Goal: Task Accomplishment & Management: Use online tool/utility

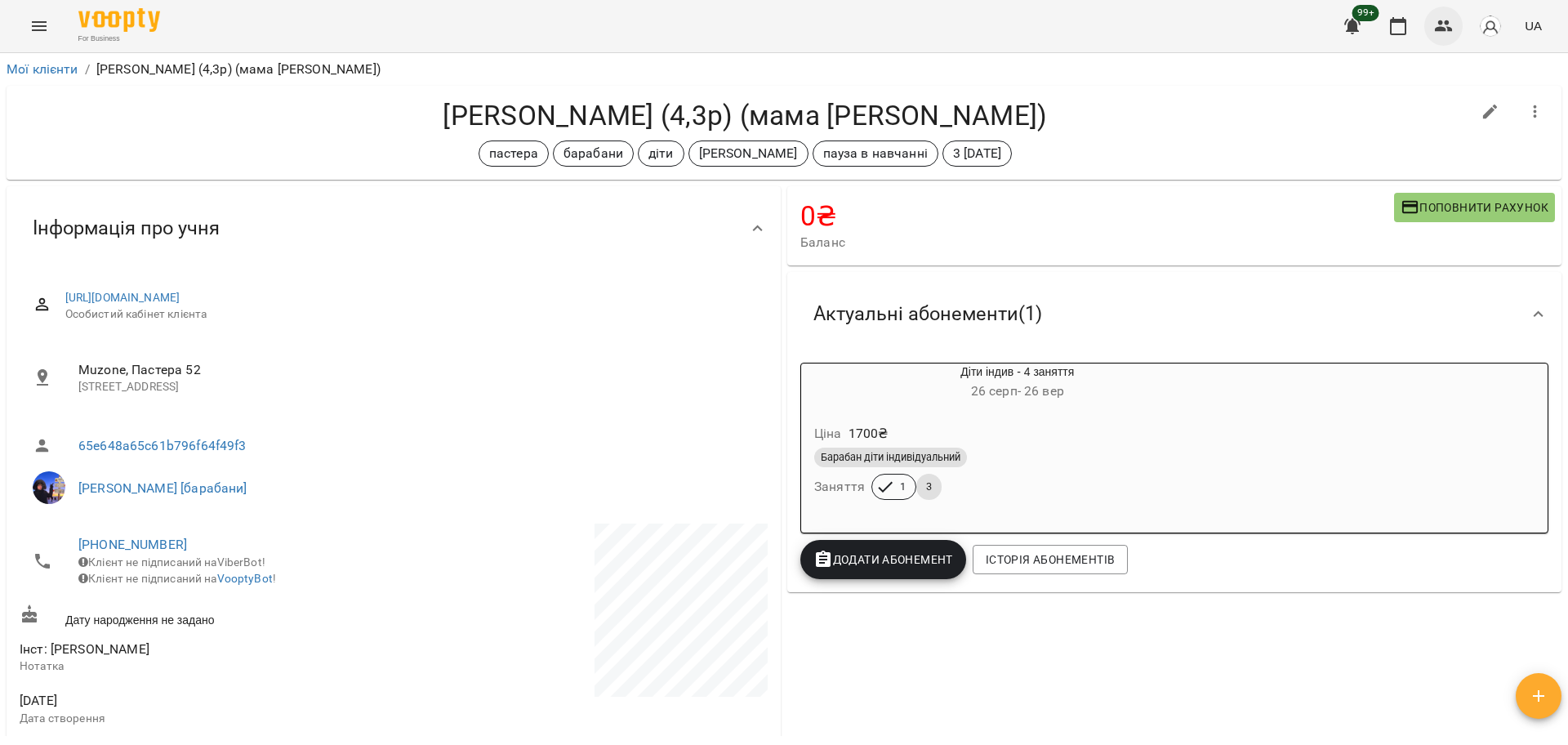
click at [1442, 34] on icon "button" at bounding box center [1444, 26] width 19 height 19
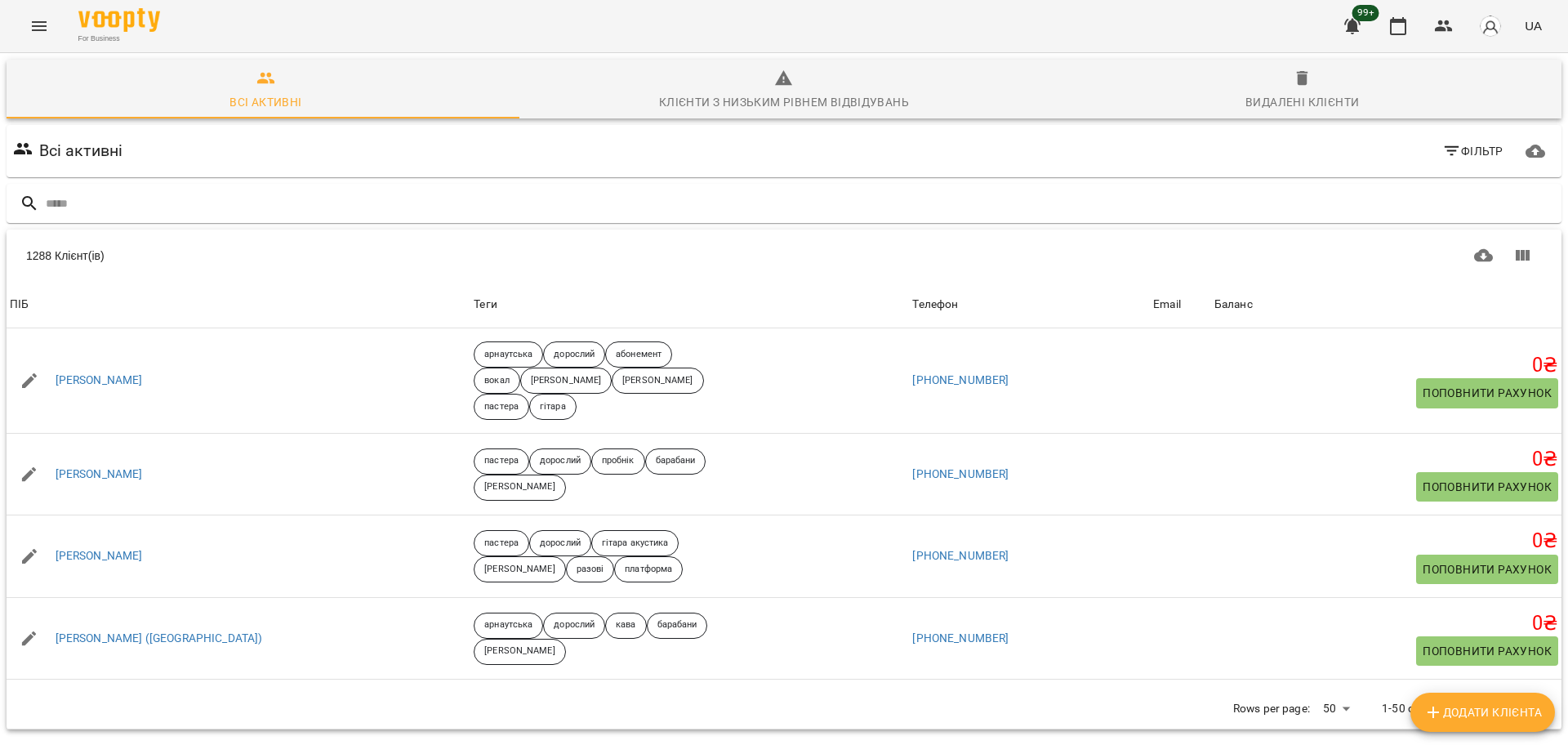
click at [60, 20] on div "For Business 99+ UA" at bounding box center [784, 26] width 1568 height 52
click at [47, 20] on icon "Menu" at bounding box center [39, 26] width 19 height 19
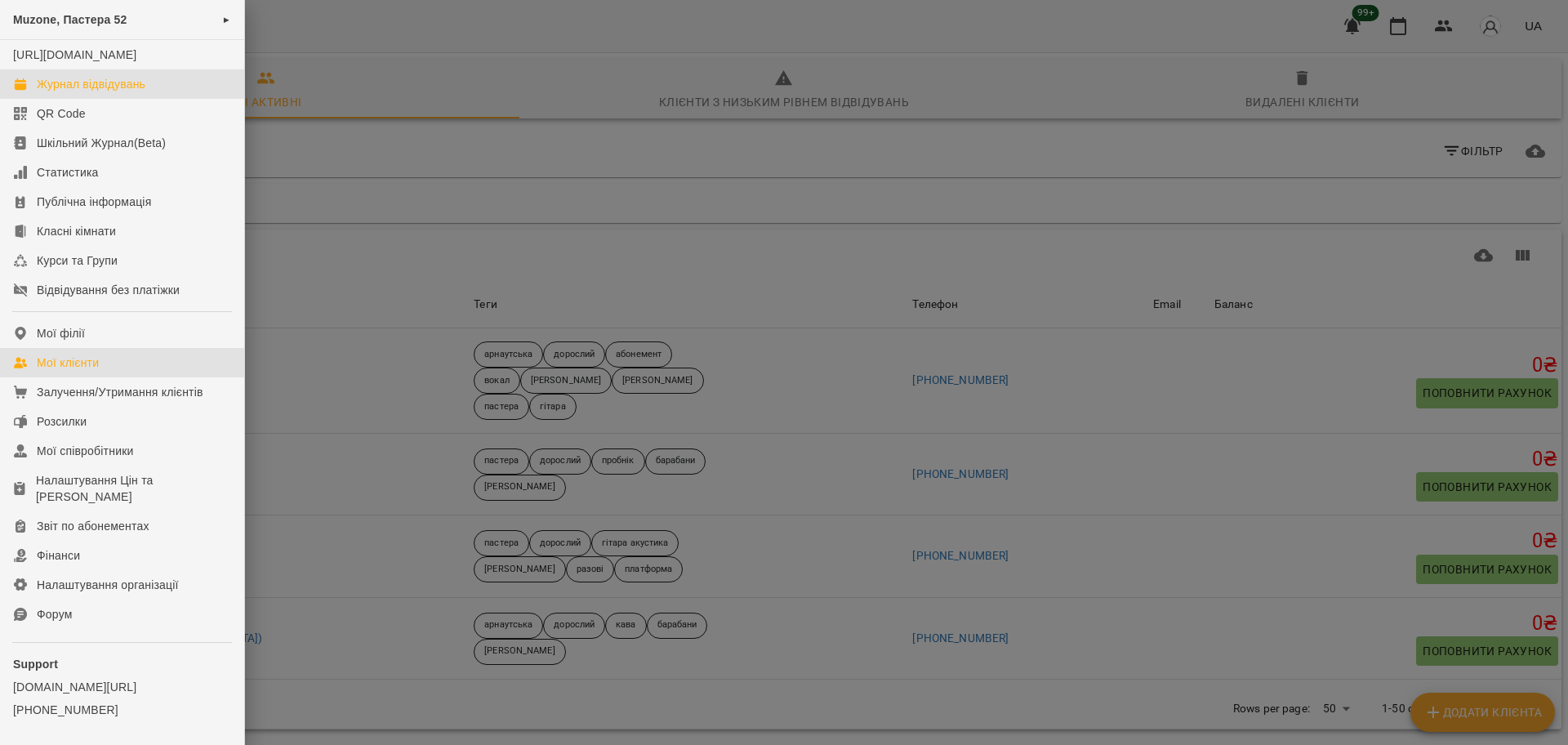
drag, startPoint x: 120, startPoint y: 91, endPoint x: 133, endPoint y: 91, distance: 13.0
click at [120, 91] on link "Журнал відвідувань" at bounding box center [122, 84] width 245 height 30
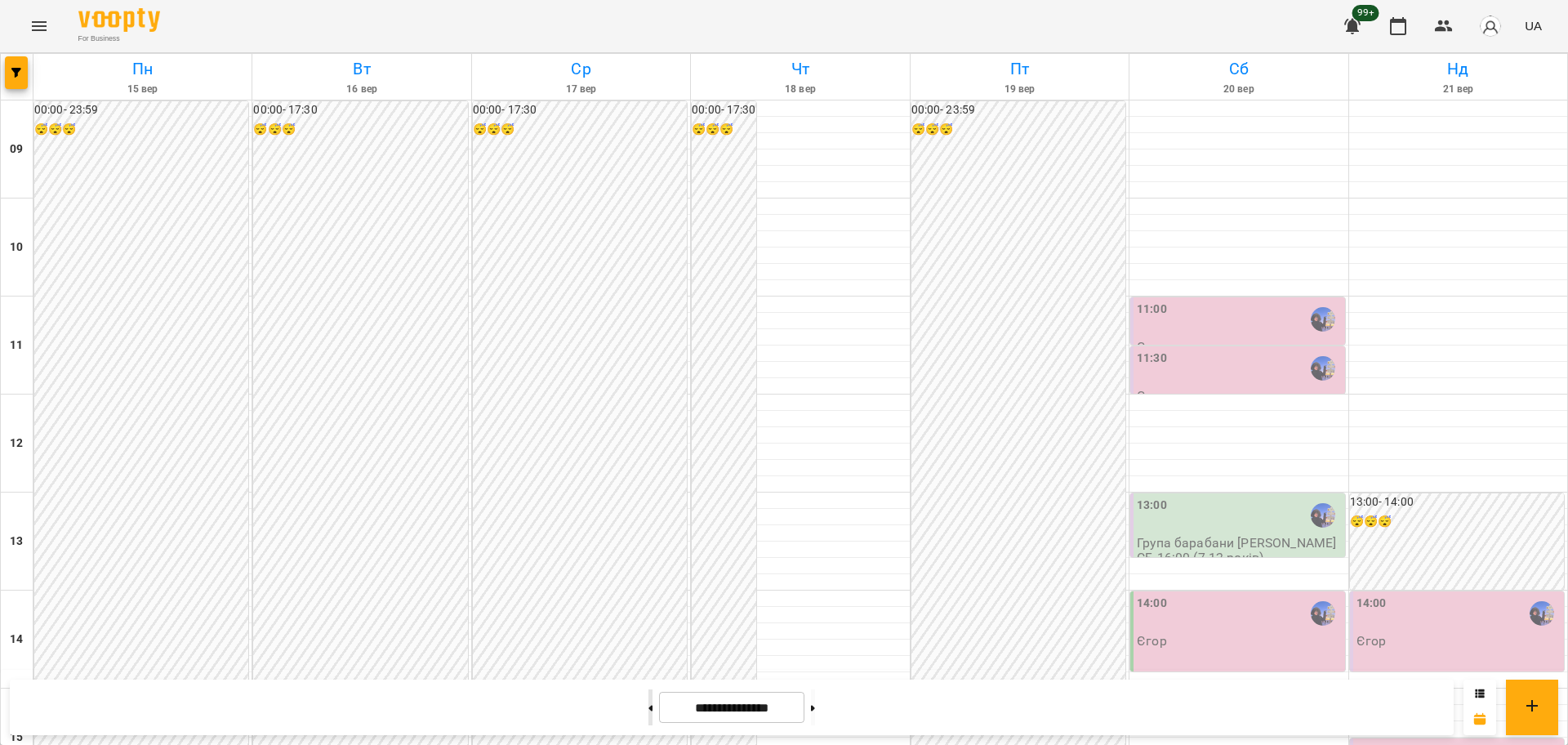
click at [648, 709] on button at bounding box center [650, 706] width 4 height 36
type input "**********"
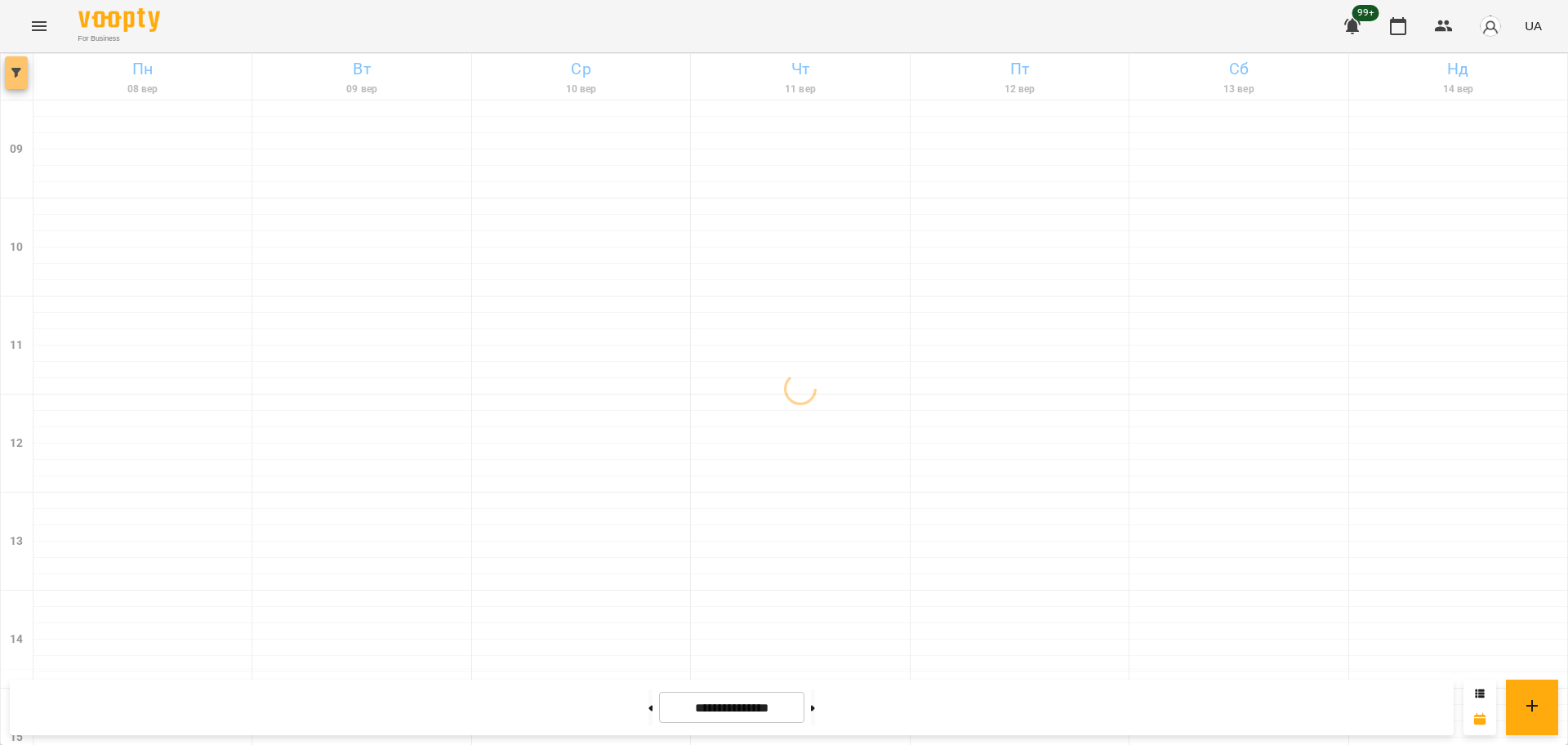
click at [19, 68] on icon "button" at bounding box center [16, 72] width 10 height 10
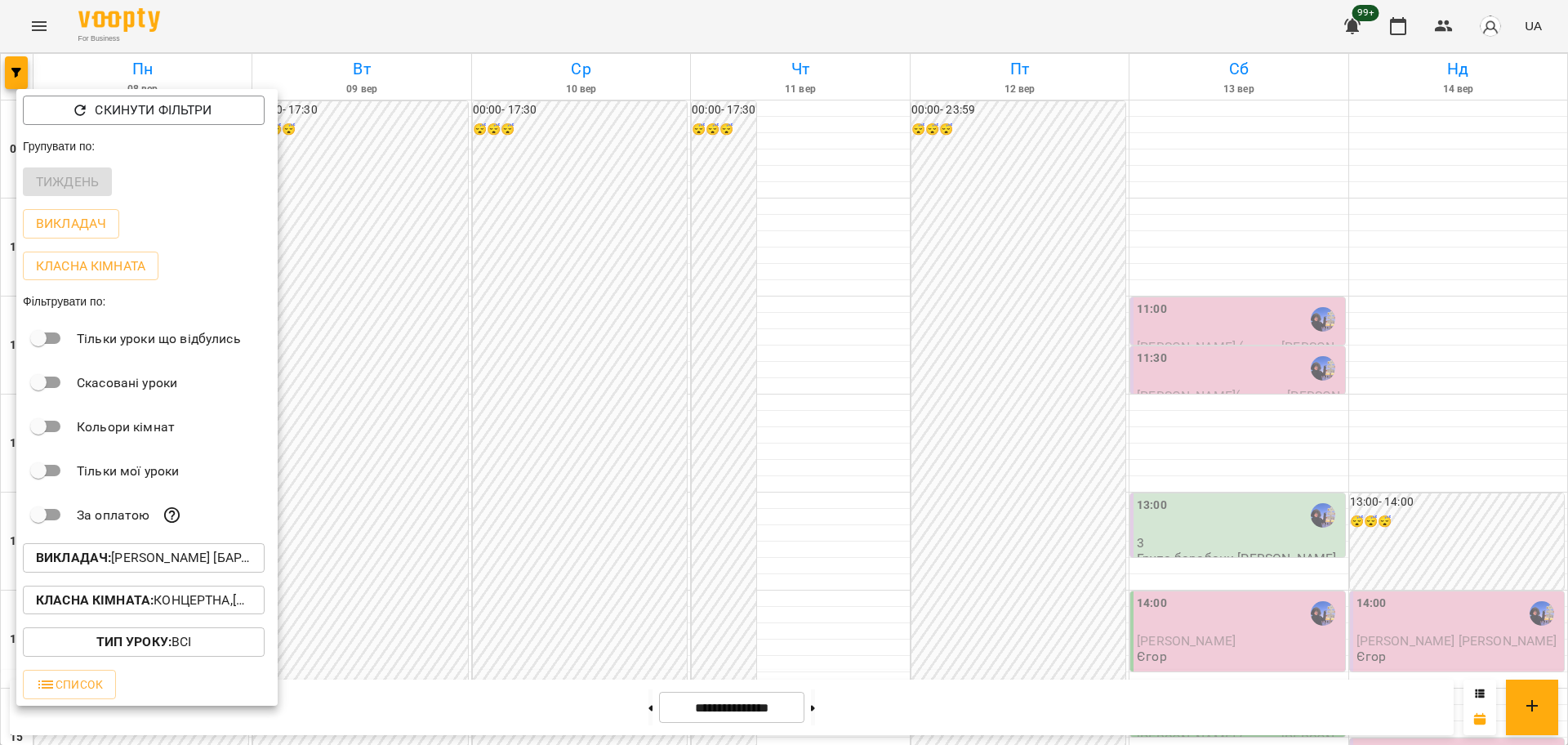
click at [170, 551] on button "Викладач : [PERSON_NAME] [барабани]" at bounding box center [144, 557] width 242 height 30
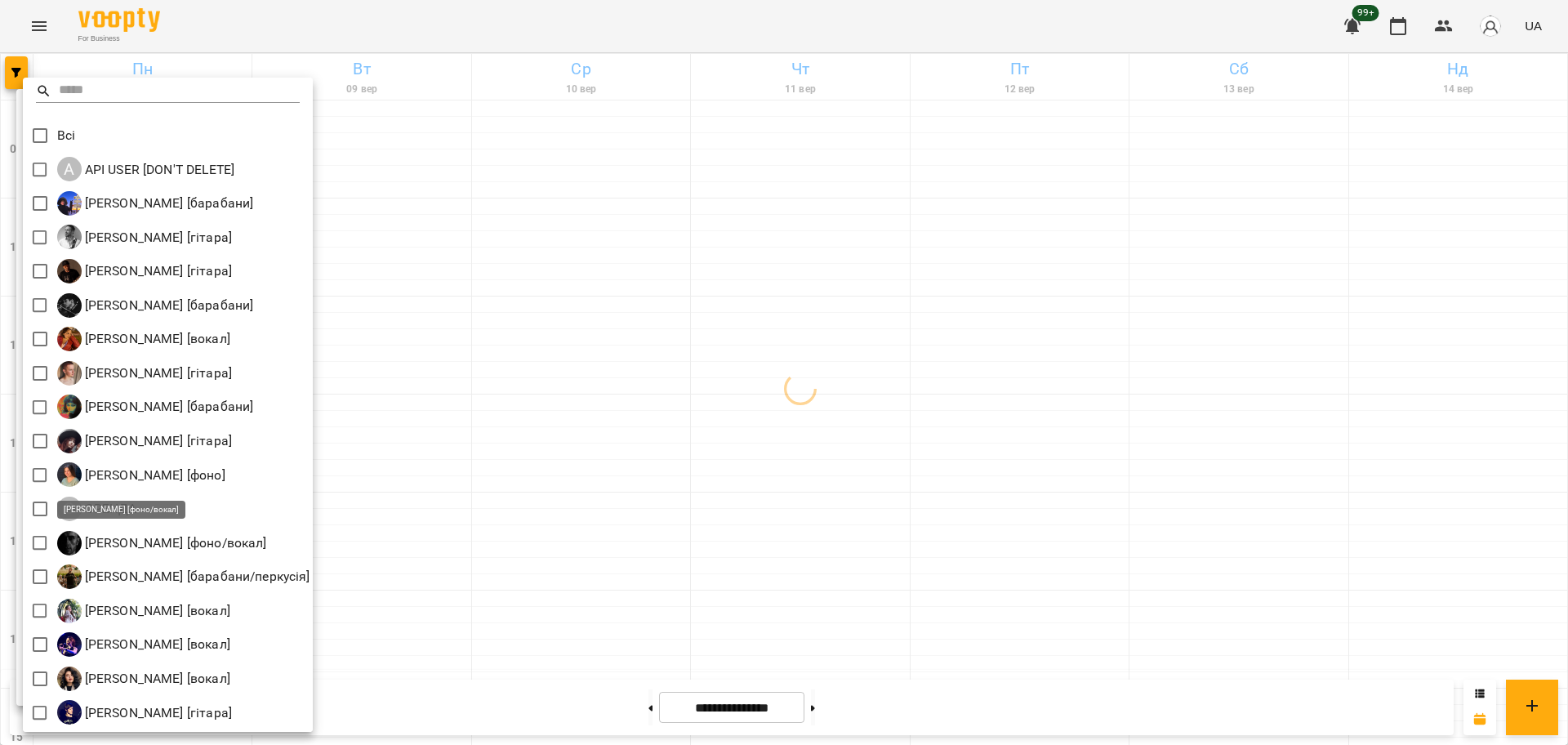
scroll to position [3, 0]
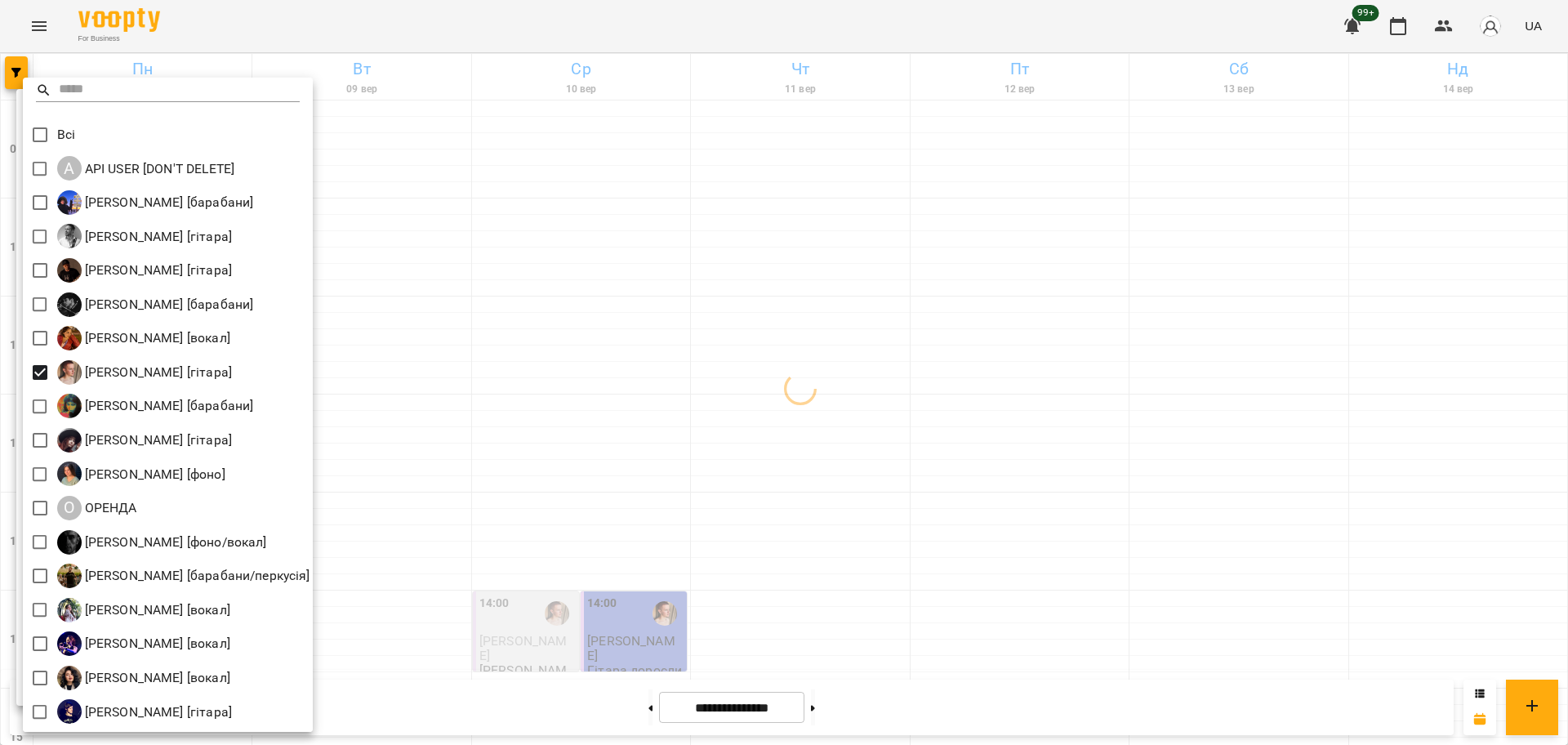
click at [525, 465] on div at bounding box center [784, 372] width 1568 height 745
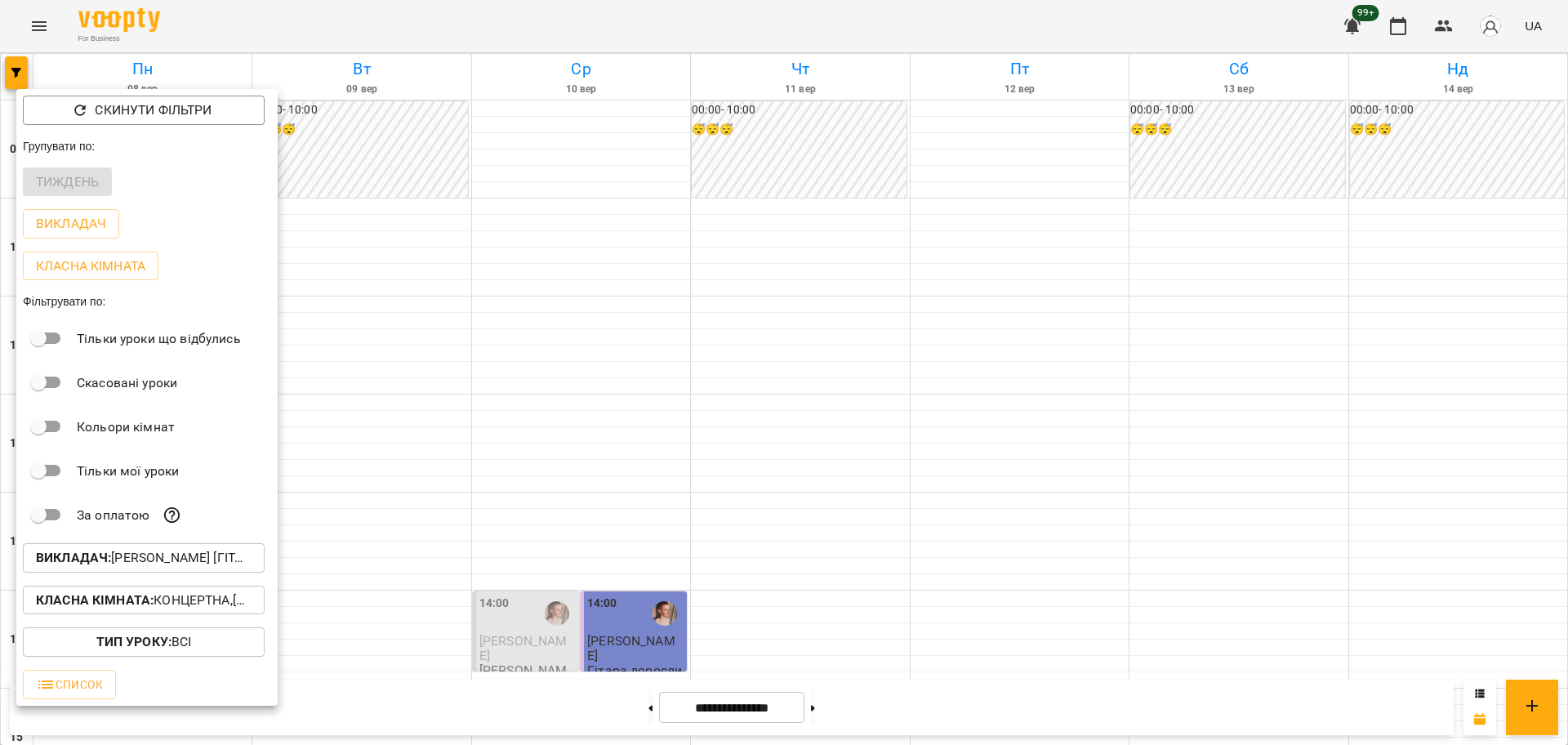
click at [170, 600] on p "Класна кімната : Концертна,[4] Барабанна,[6] Kids Барабанна" at bounding box center [144, 600] width 216 height 19
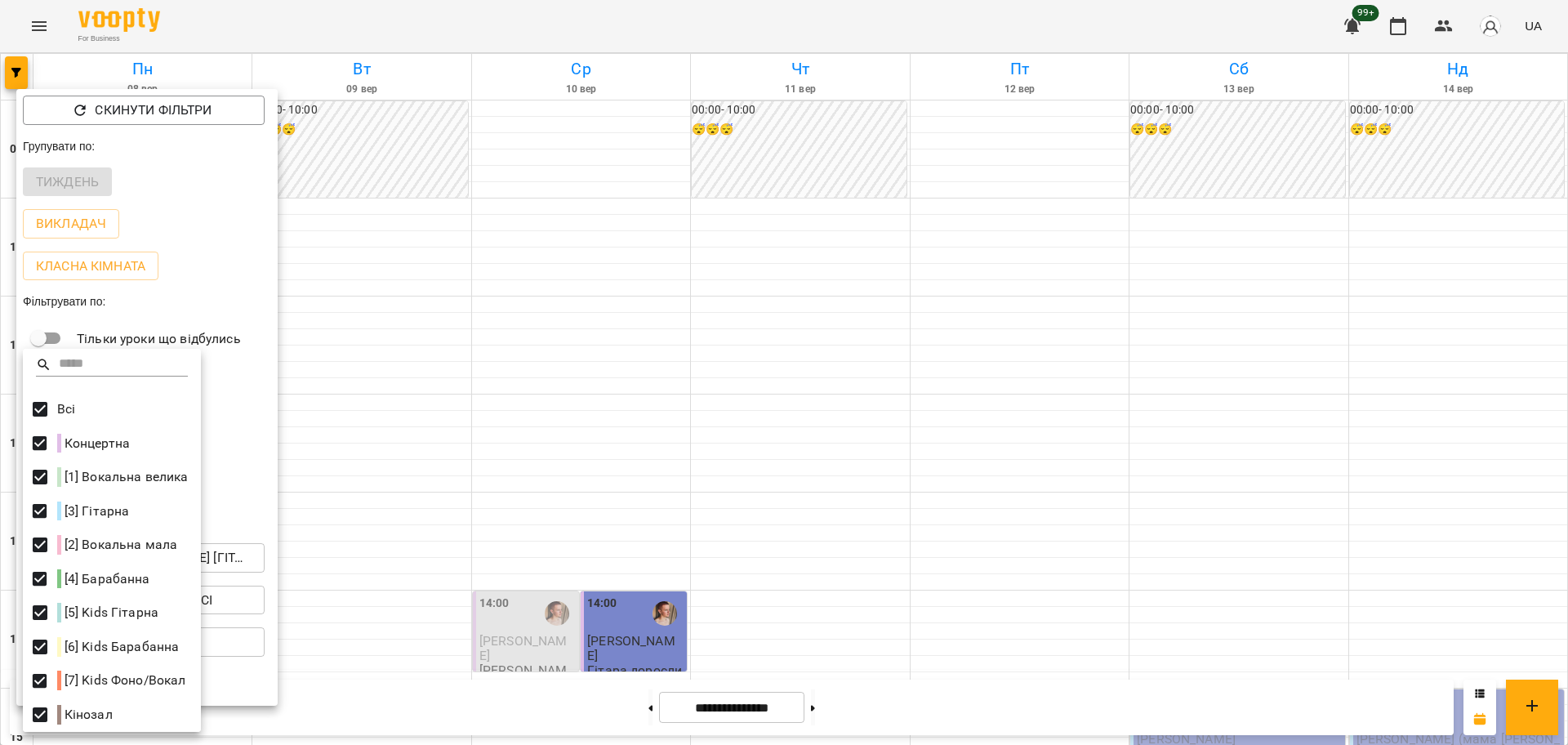
click at [633, 440] on div at bounding box center [784, 372] width 1568 height 745
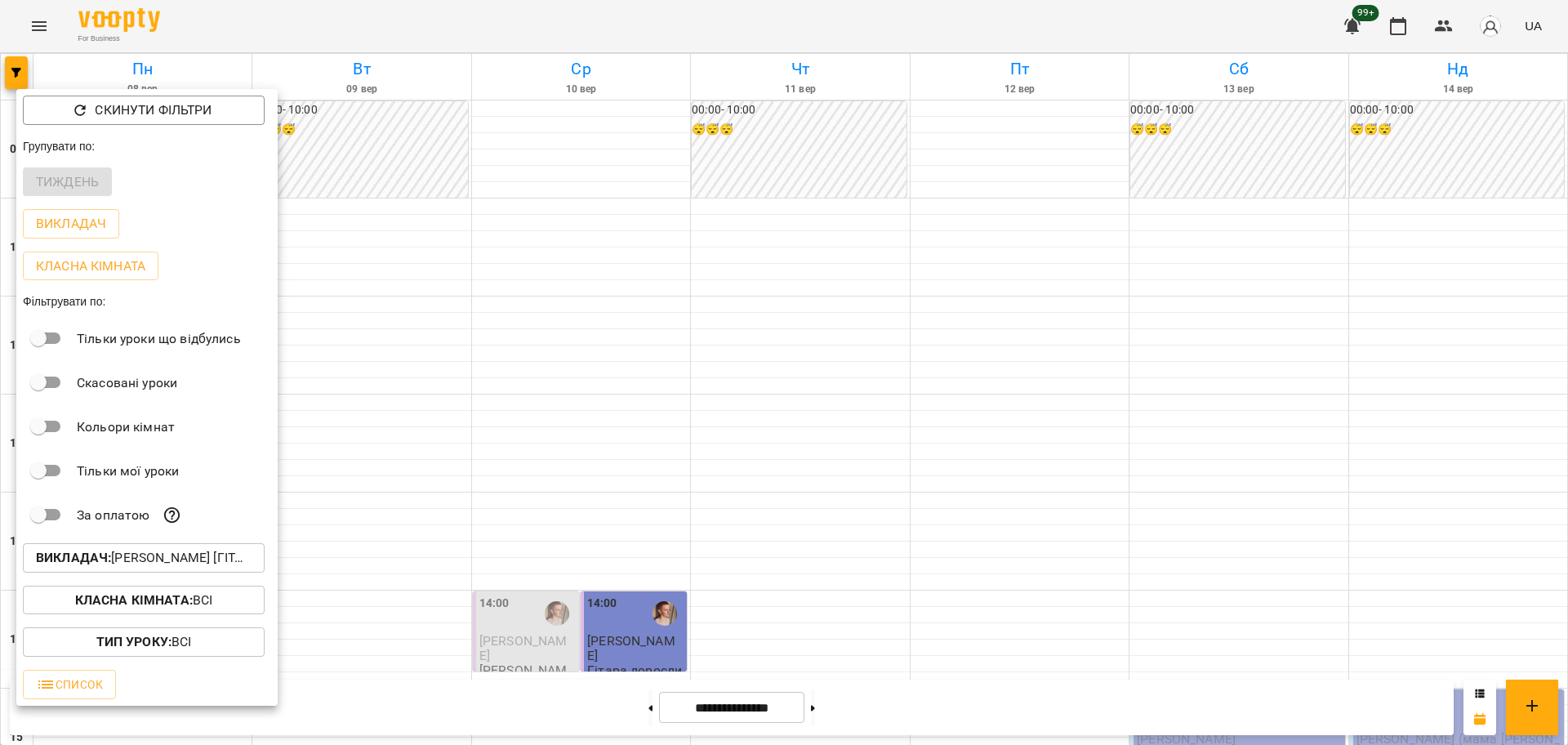
click at [745, 461] on div at bounding box center [784, 372] width 1568 height 745
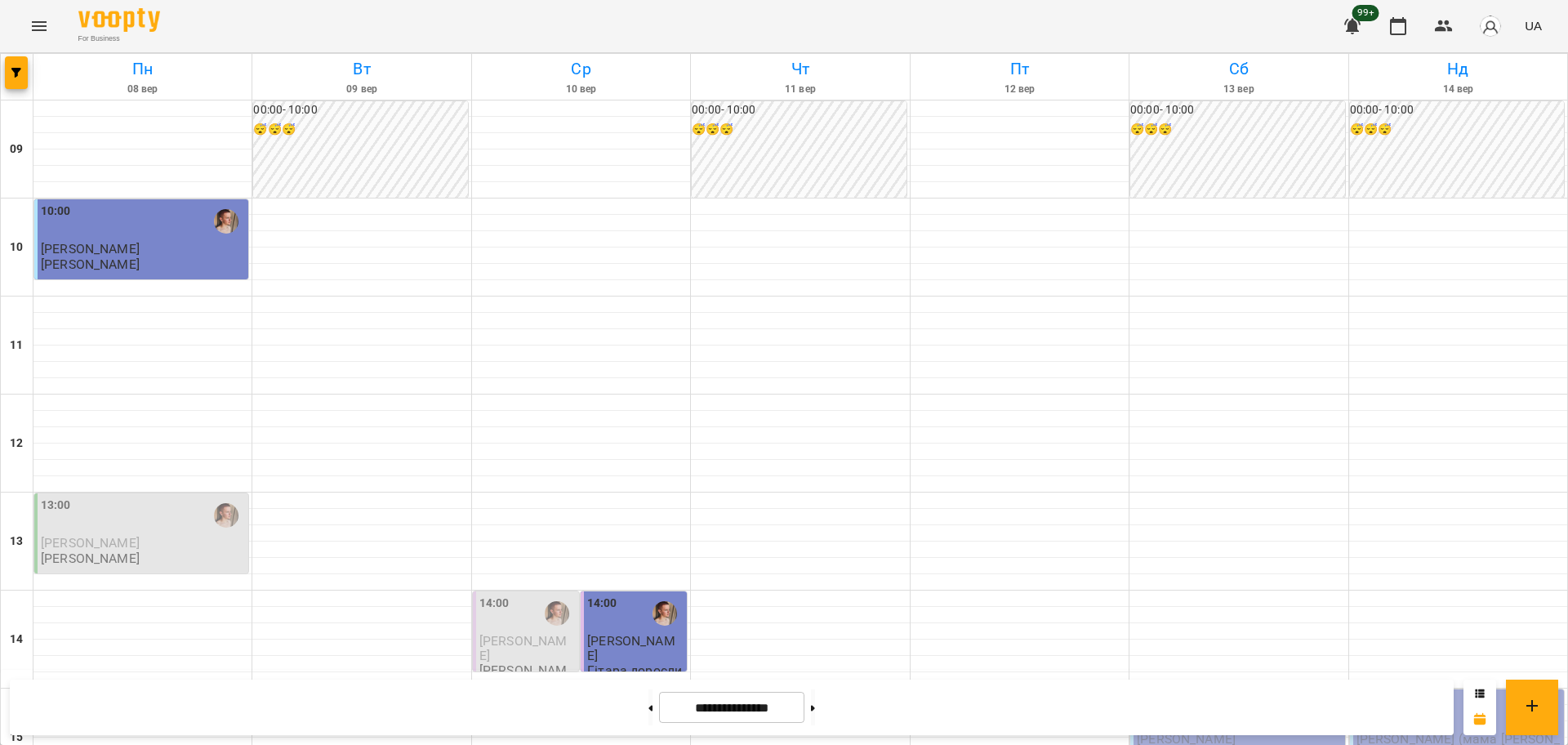
scroll to position [408, 0]
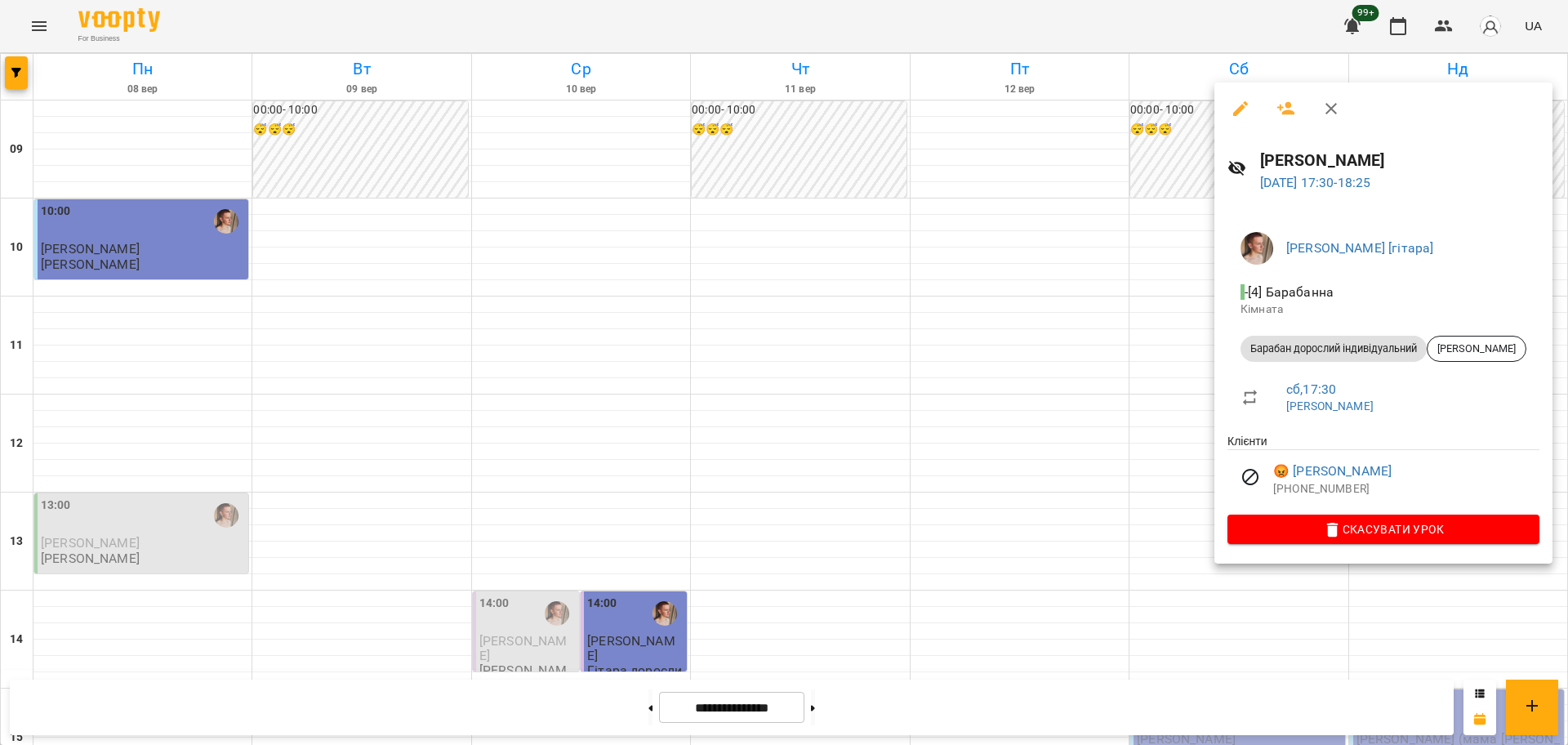
click at [1135, 587] on div at bounding box center [784, 372] width 1568 height 745
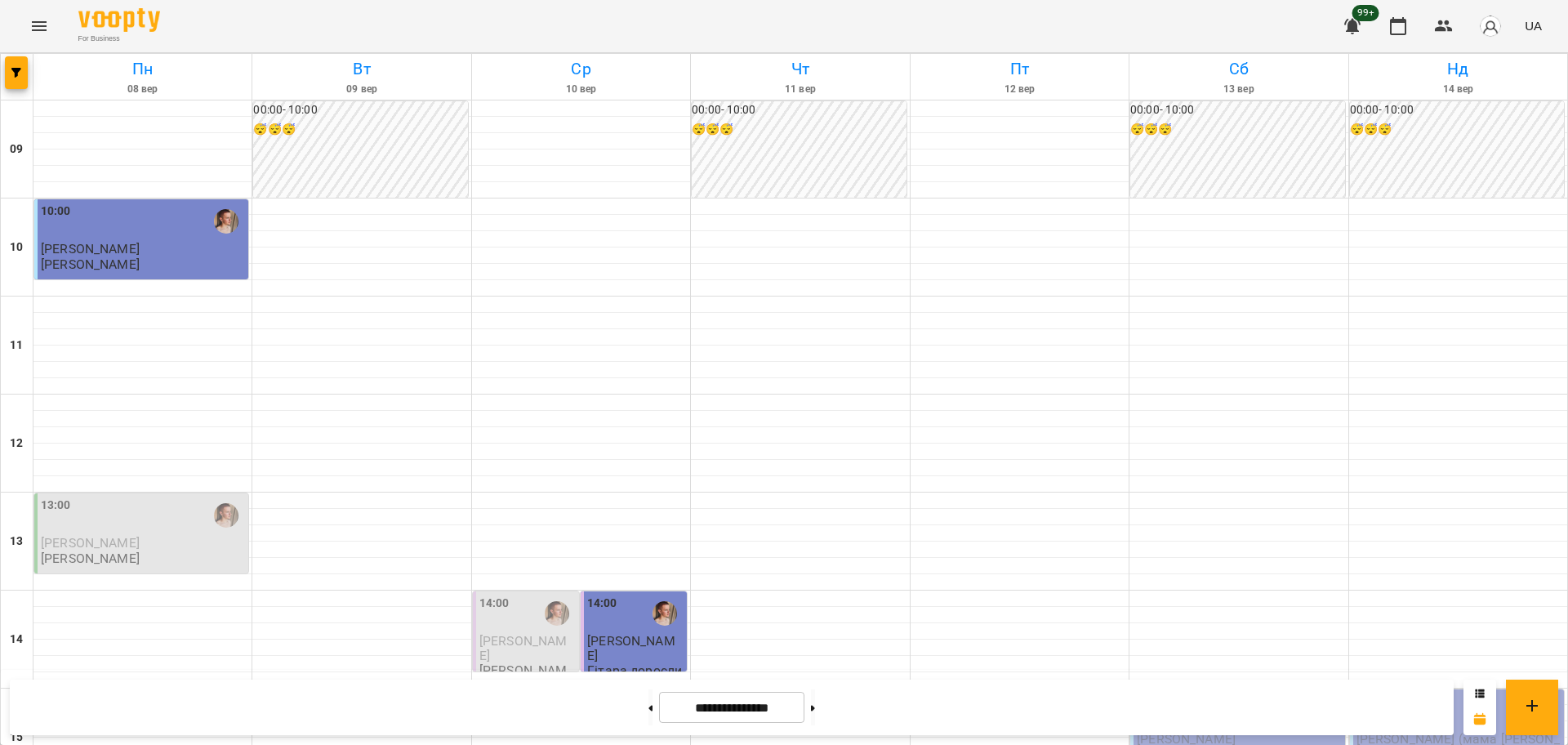
scroll to position [510, 0]
click at [47, 28] on icon "Menu" at bounding box center [39, 26] width 19 height 19
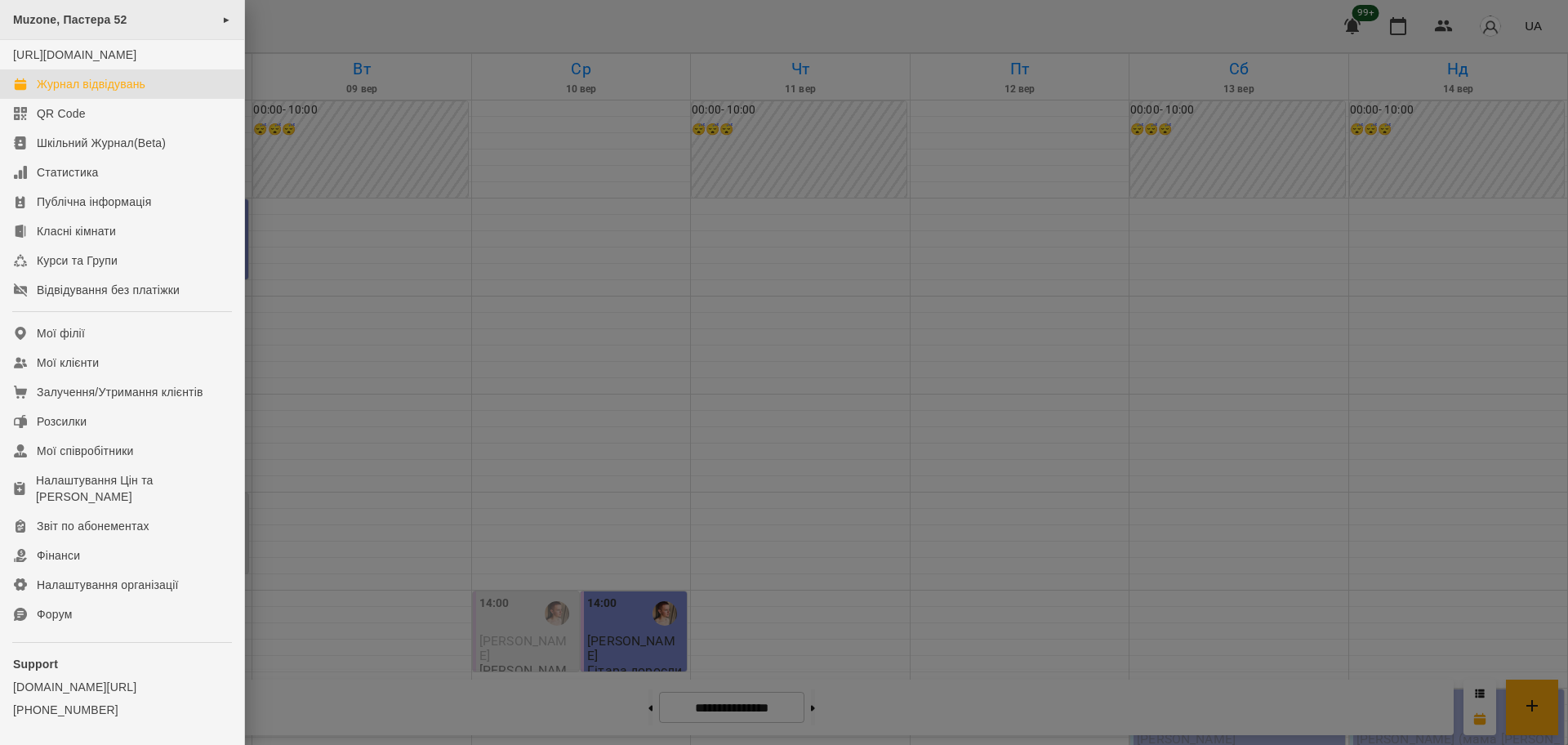
click at [79, 20] on span "Muzone, Пастера 52" at bounding box center [70, 20] width 115 height 13
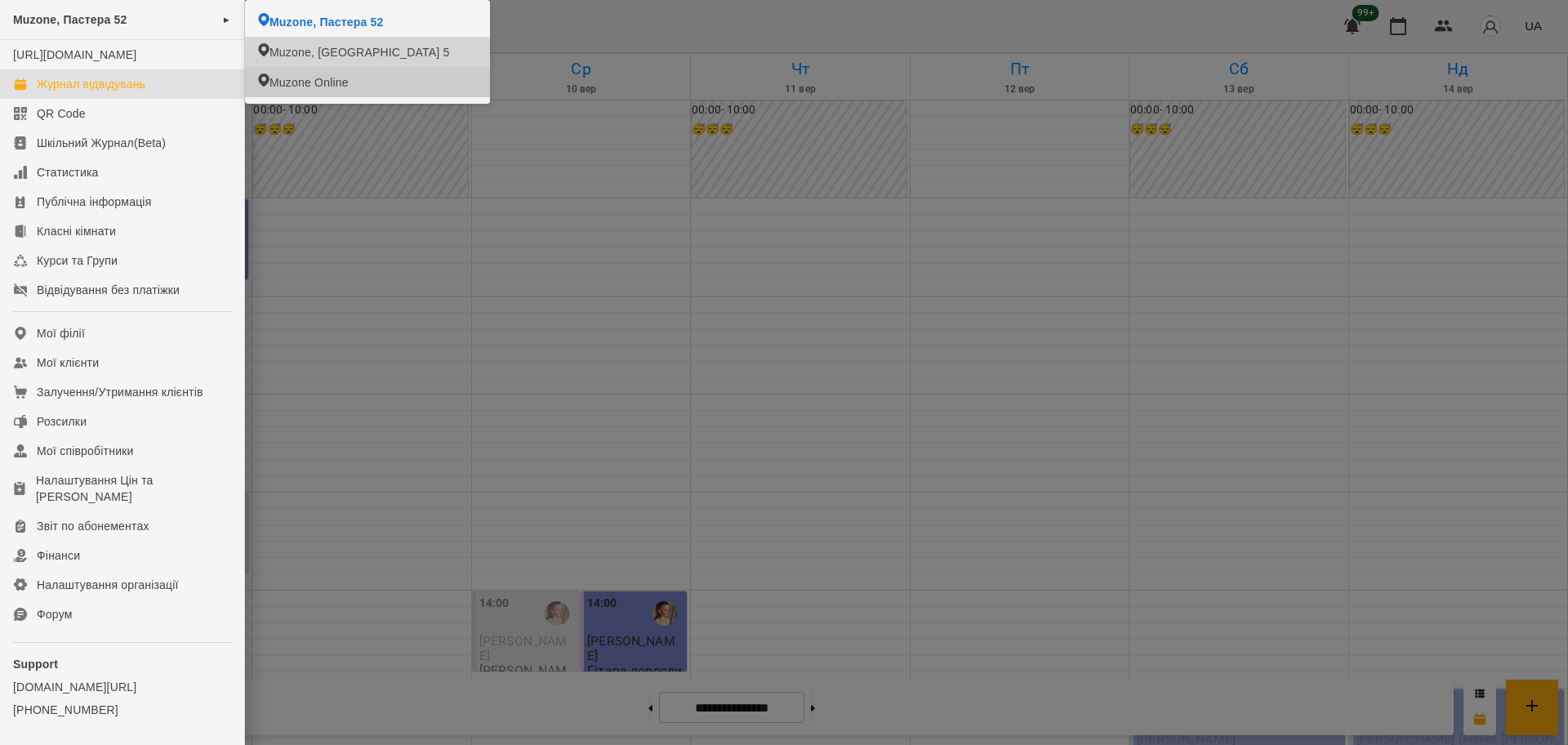
click at [322, 212] on div at bounding box center [784, 372] width 1568 height 745
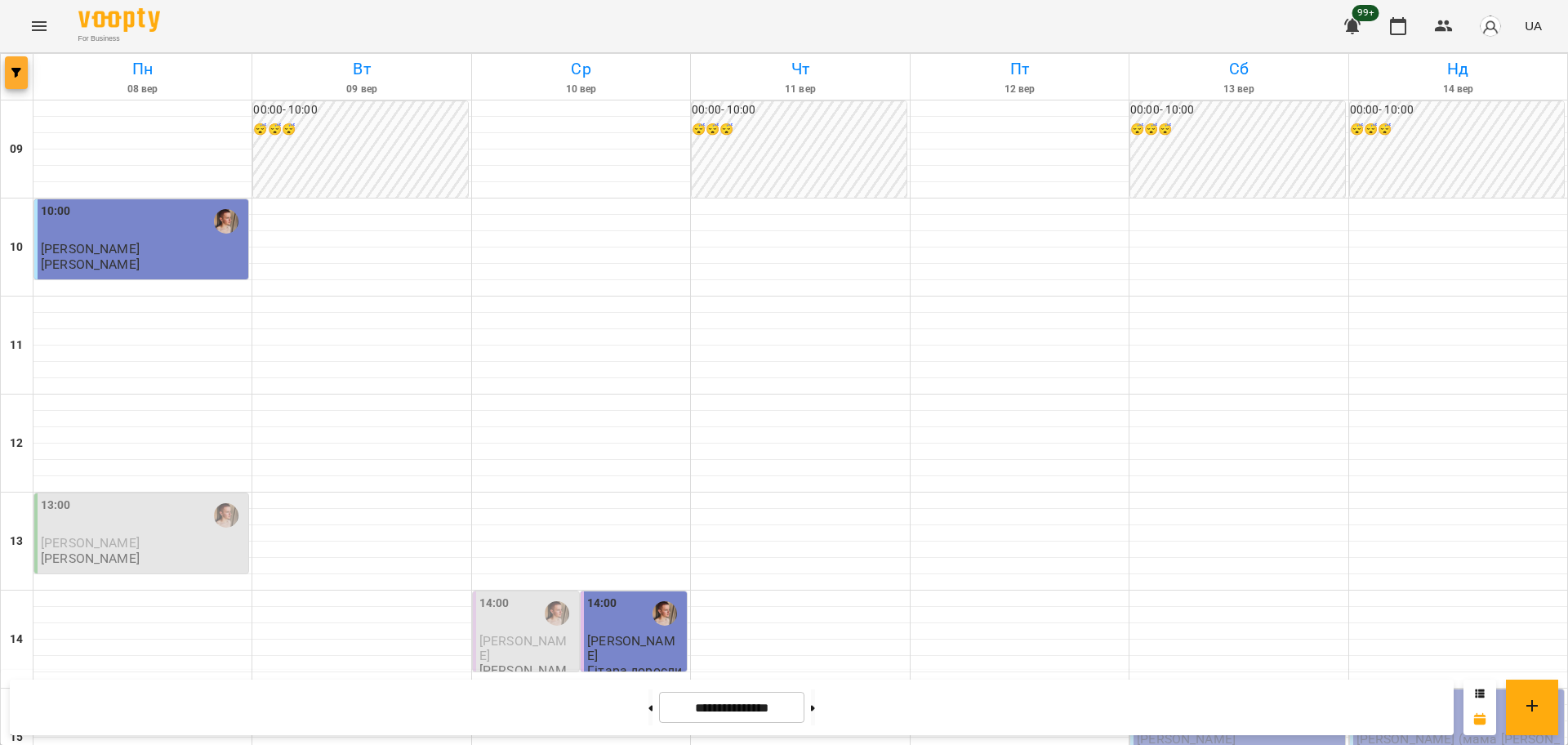
click at [20, 65] on button "button" at bounding box center [16, 73] width 23 height 33
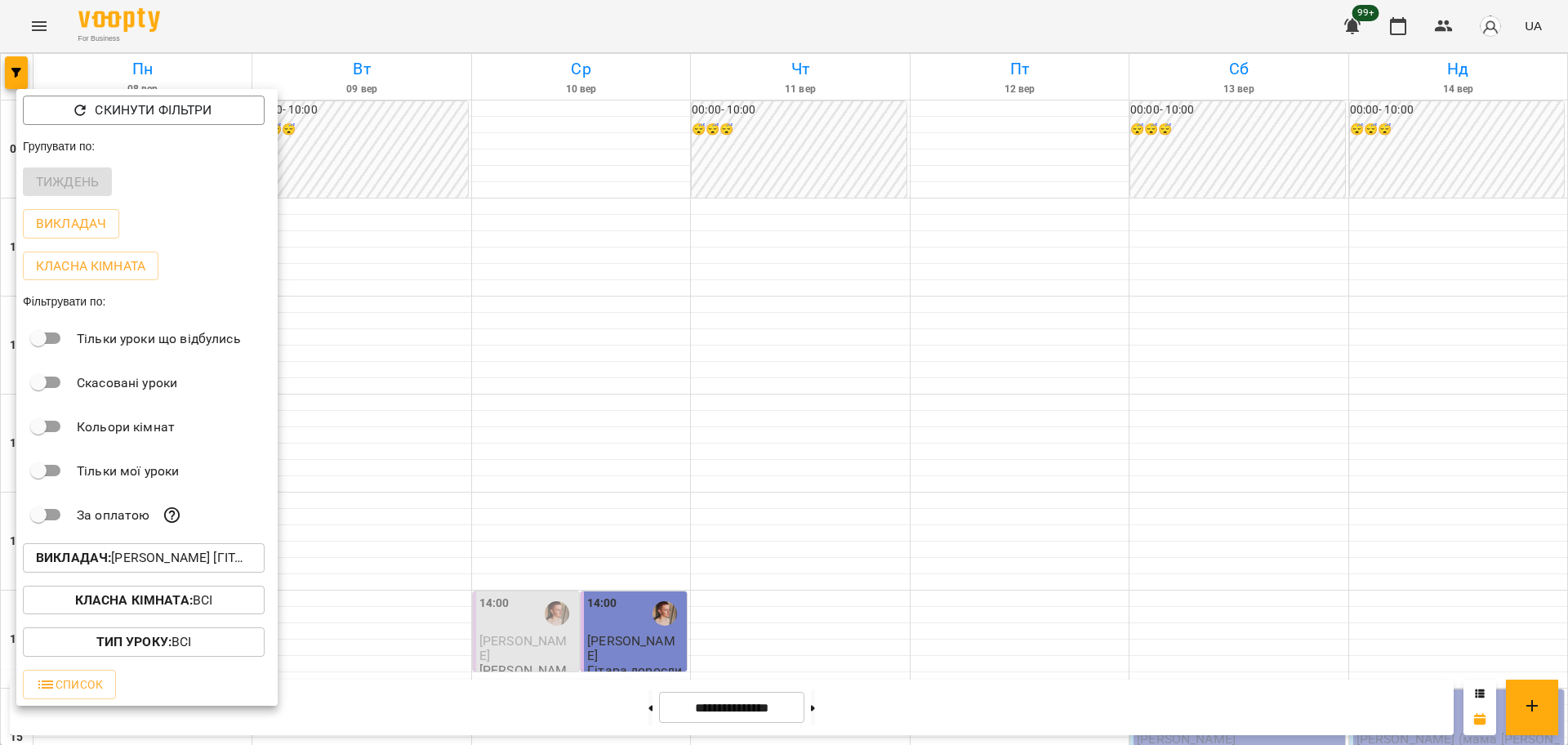
click at [150, 119] on p "Скинути фільтри" at bounding box center [152, 110] width 117 height 19
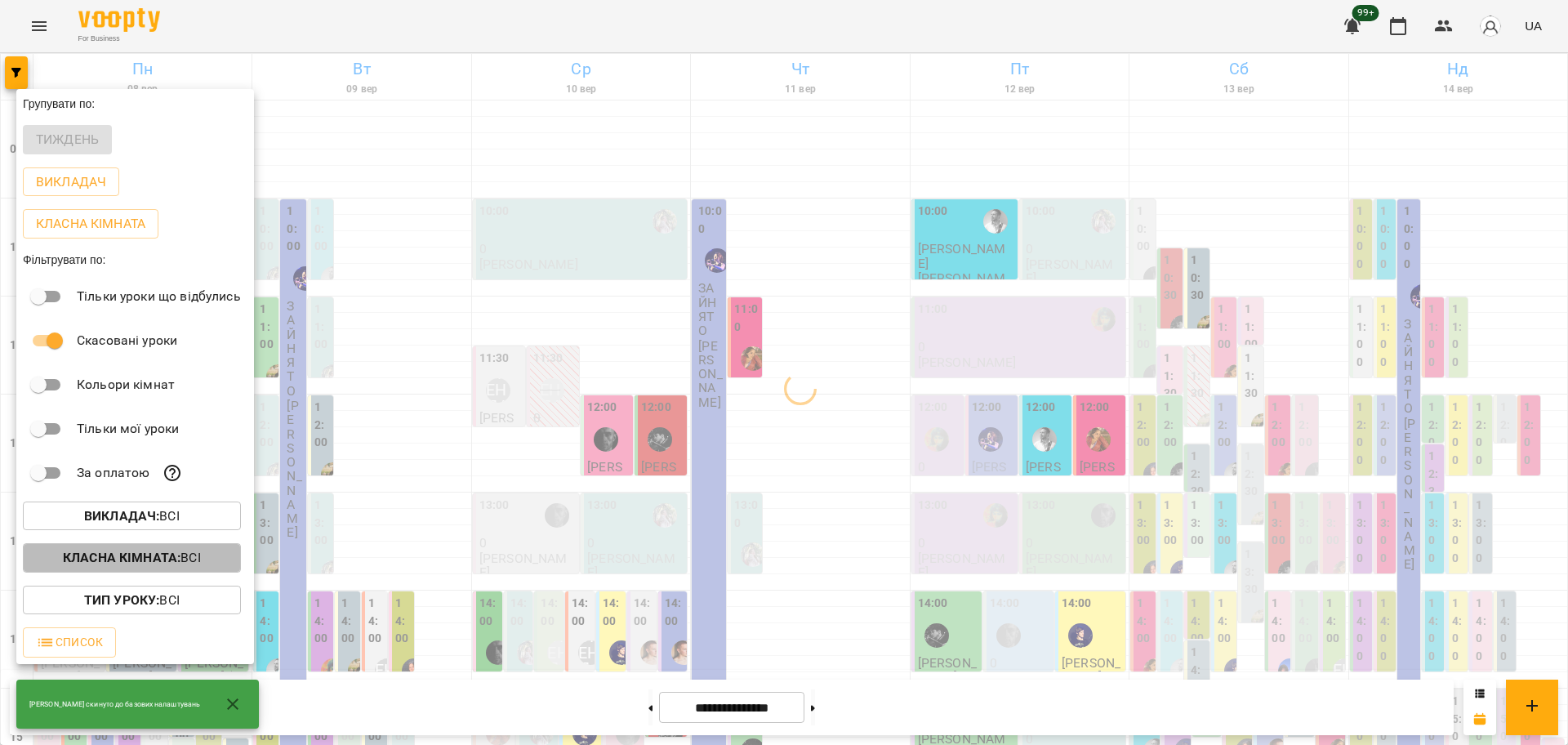
click at [180, 556] on b "Класна кімната :" at bounding box center [121, 557] width 118 height 15
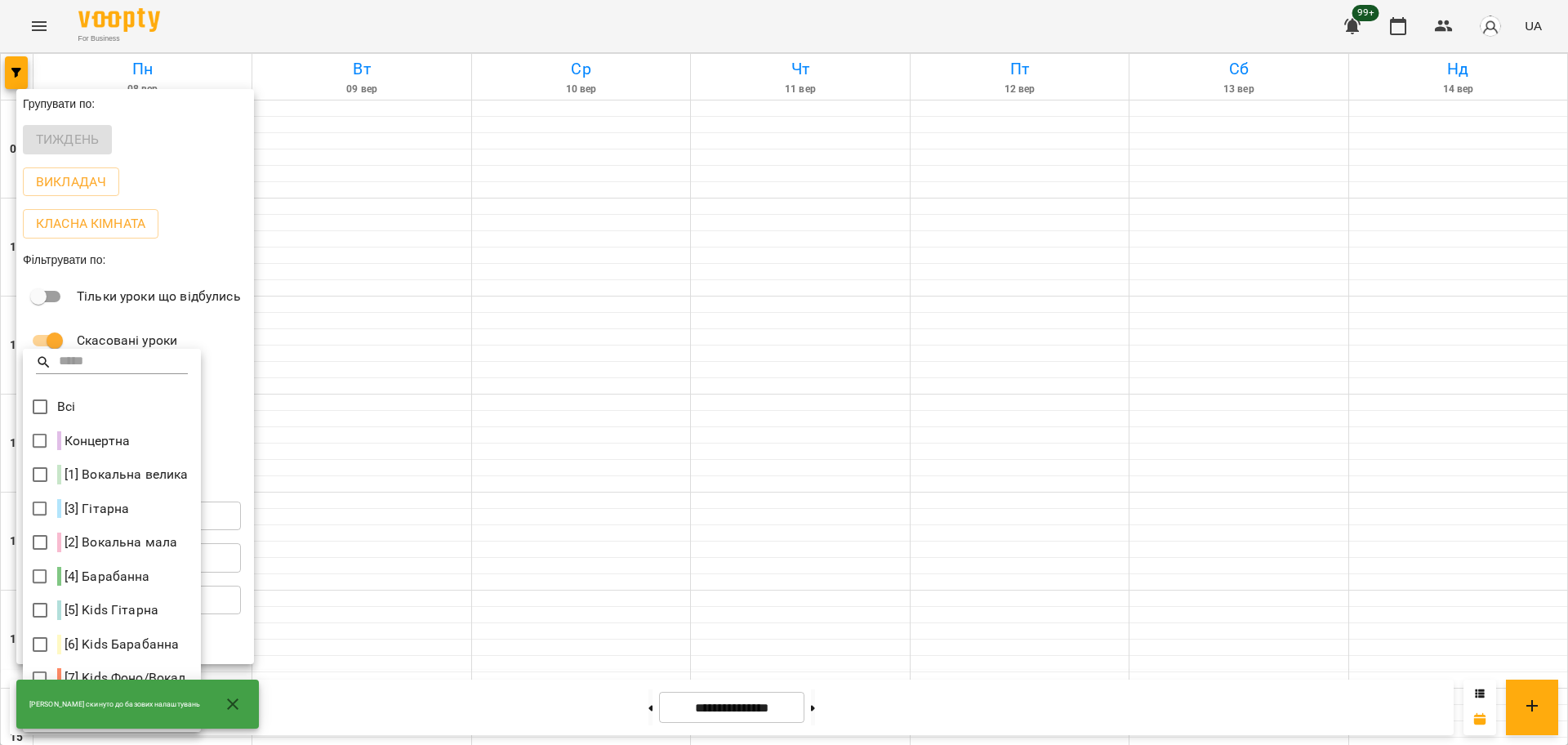
scroll to position [3, 0]
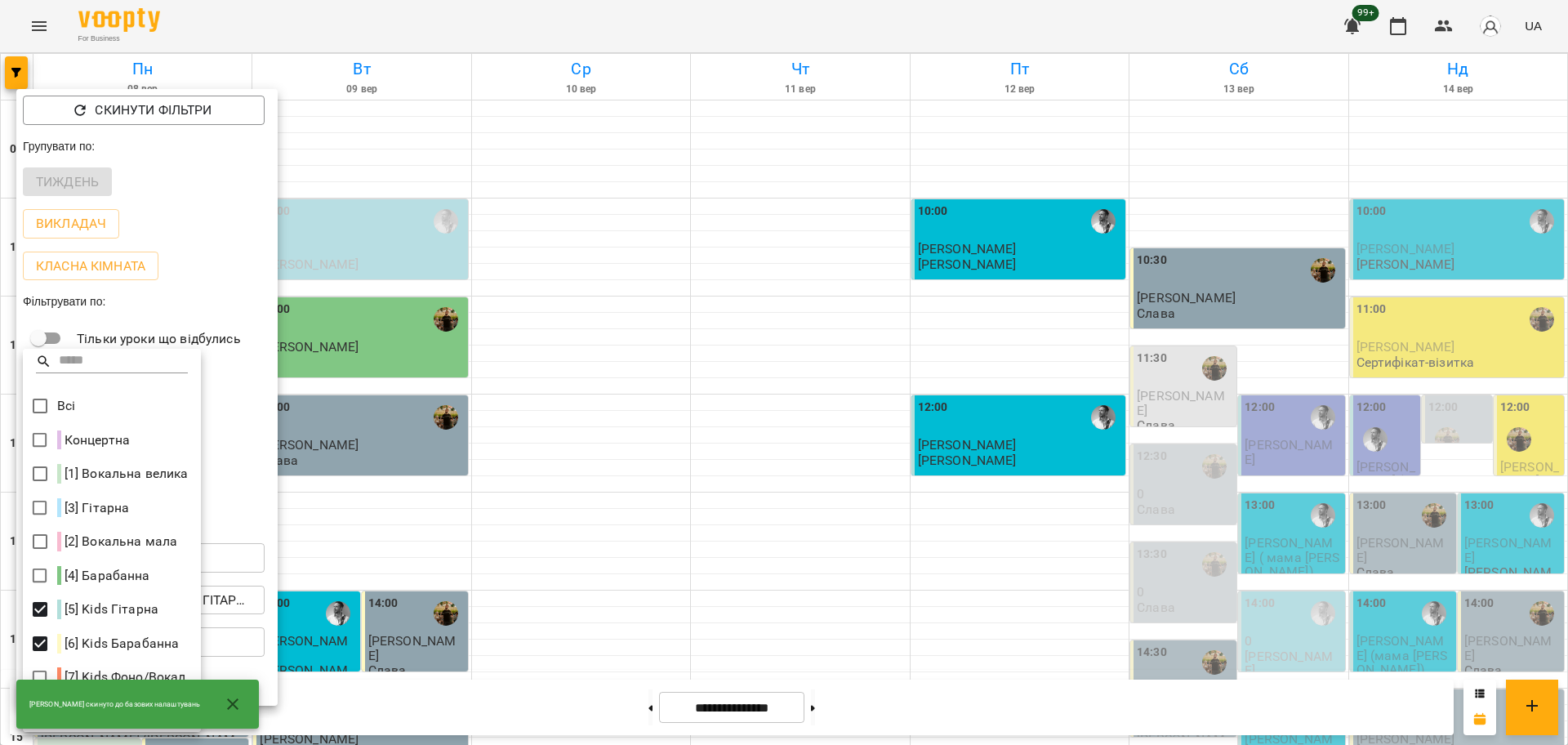
click at [35, 683] on div "[PERSON_NAME] скинуто до базових налаштувань" at bounding box center [138, 704] width 243 height 49
click at [39, 675] on div "[PERSON_NAME] скинуто до базових налаштувань" at bounding box center [138, 704] width 243 height 59
click at [231, 704] on icon "button" at bounding box center [233, 704] width 19 height 19
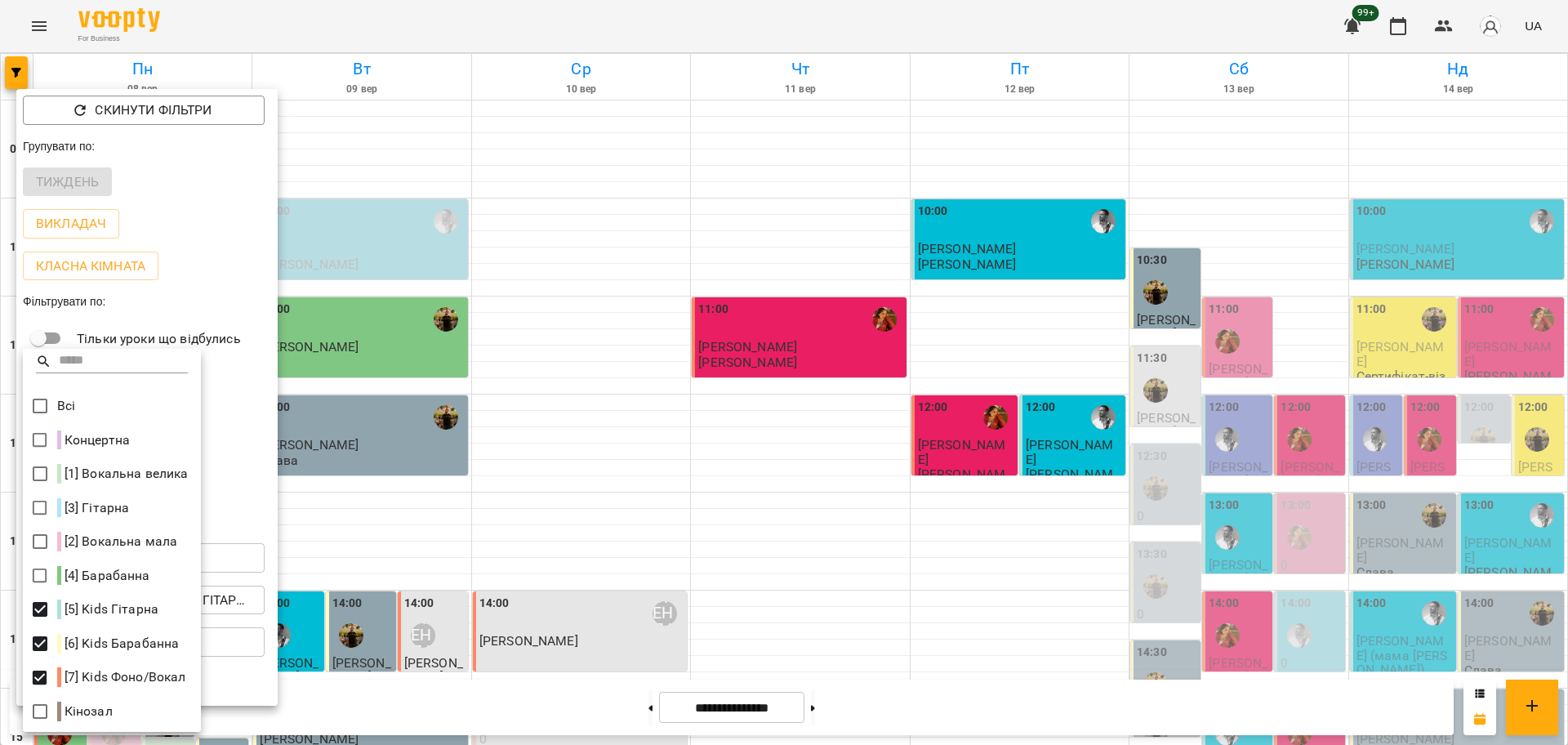
click at [387, 617] on div at bounding box center [784, 372] width 1568 height 745
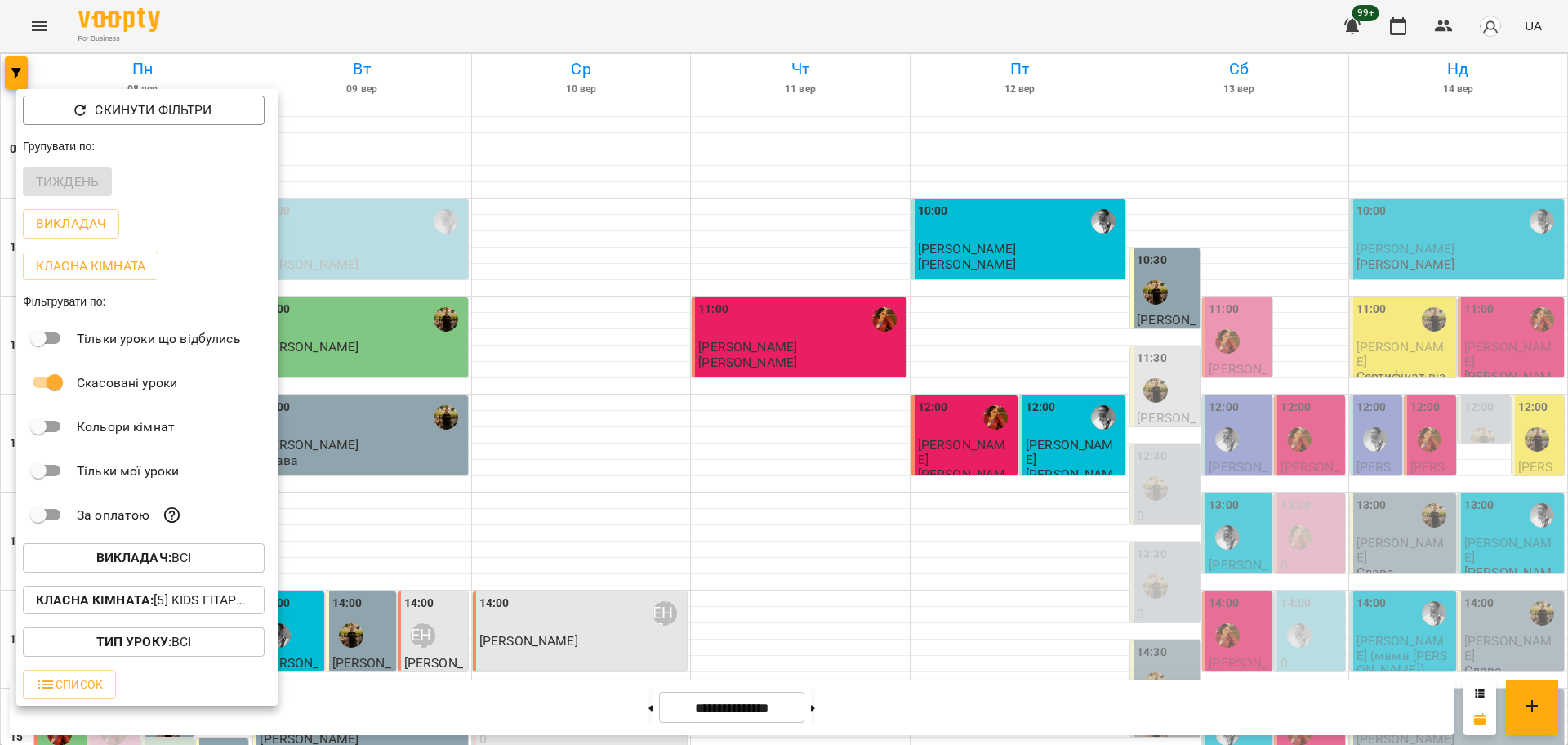
click at [1111, 564] on div at bounding box center [784, 372] width 1568 height 745
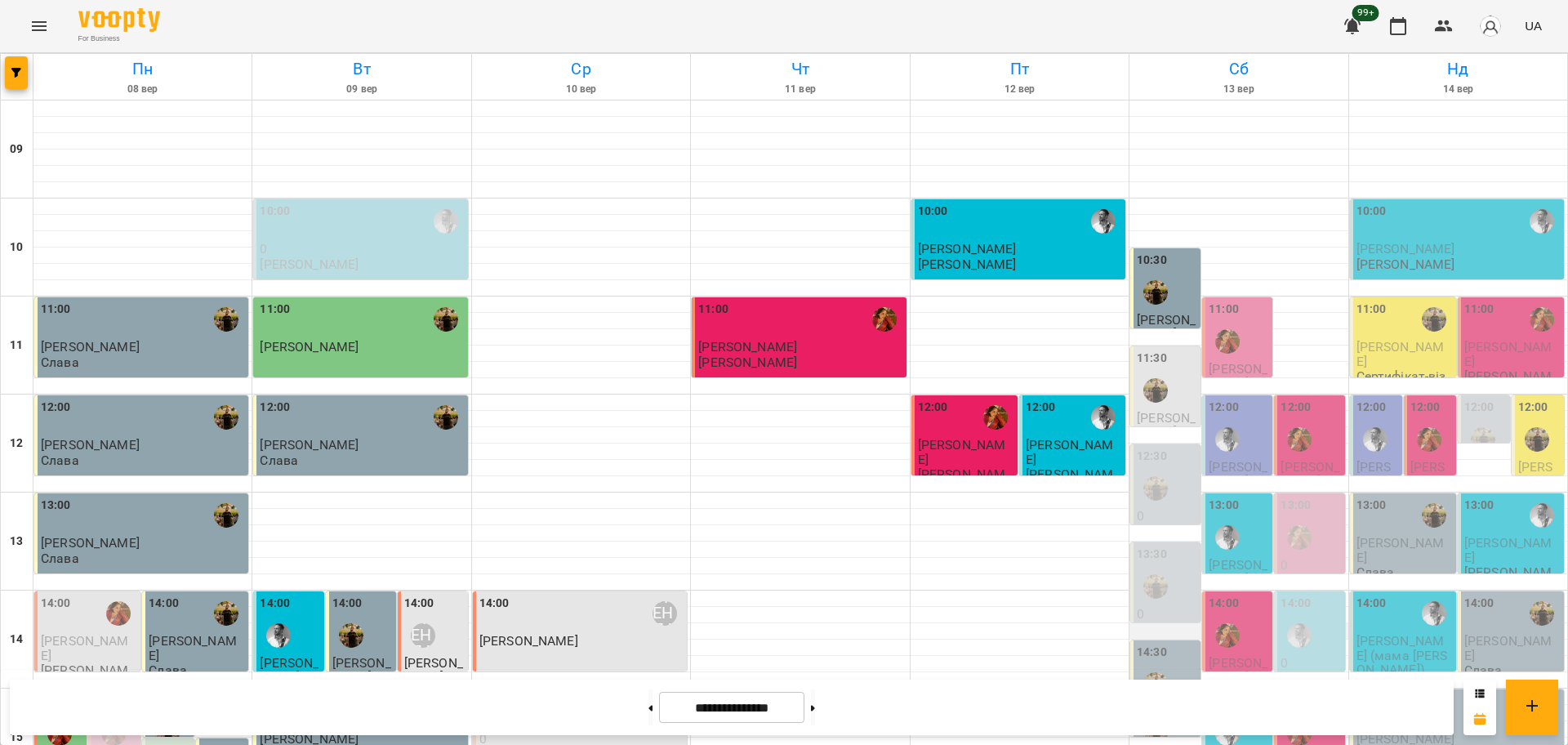
scroll to position [102, 0]
click at [1137, 251] on div "10:30" at bounding box center [1152, 262] width 30 height 22
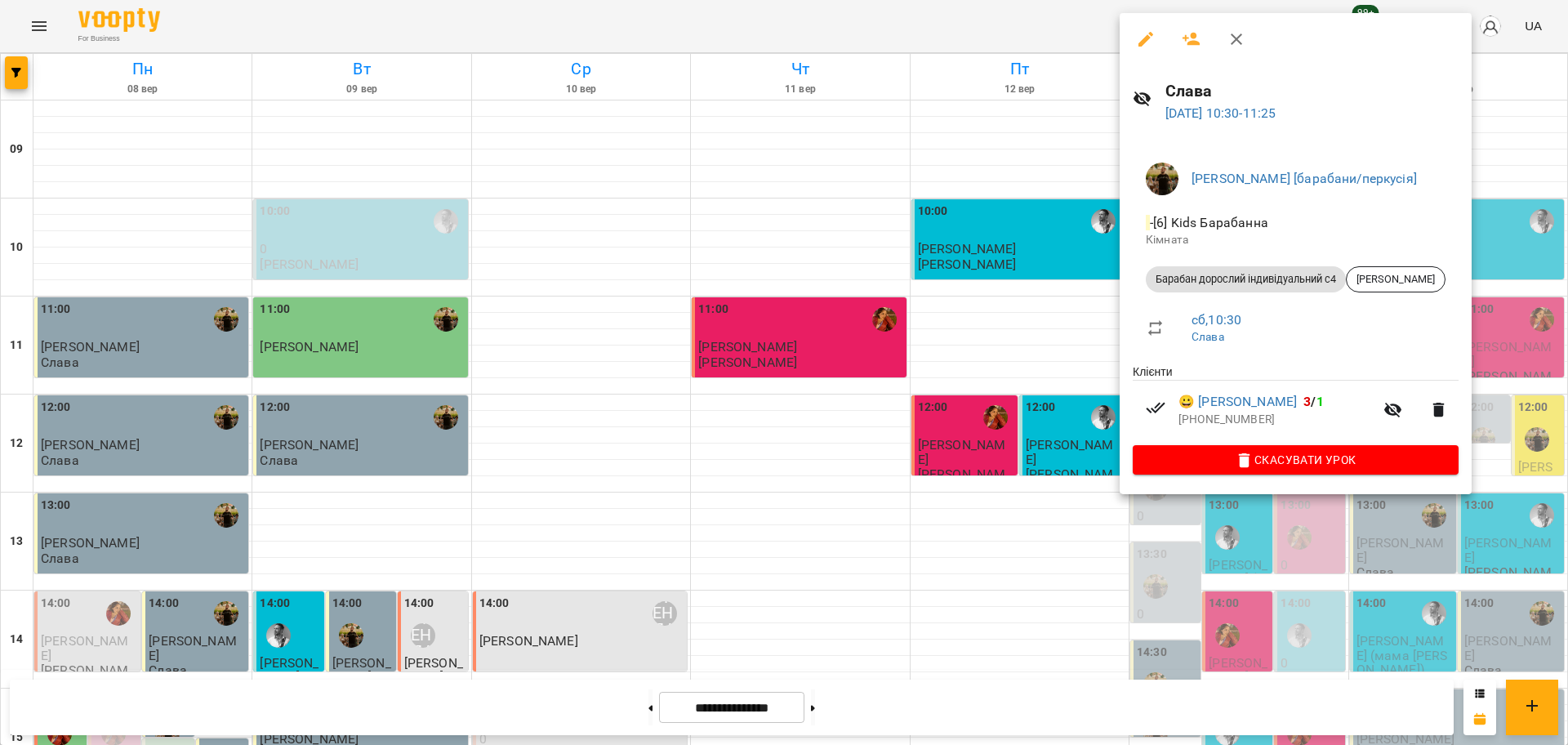
click at [969, 472] on div at bounding box center [784, 372] width 1568 height 745
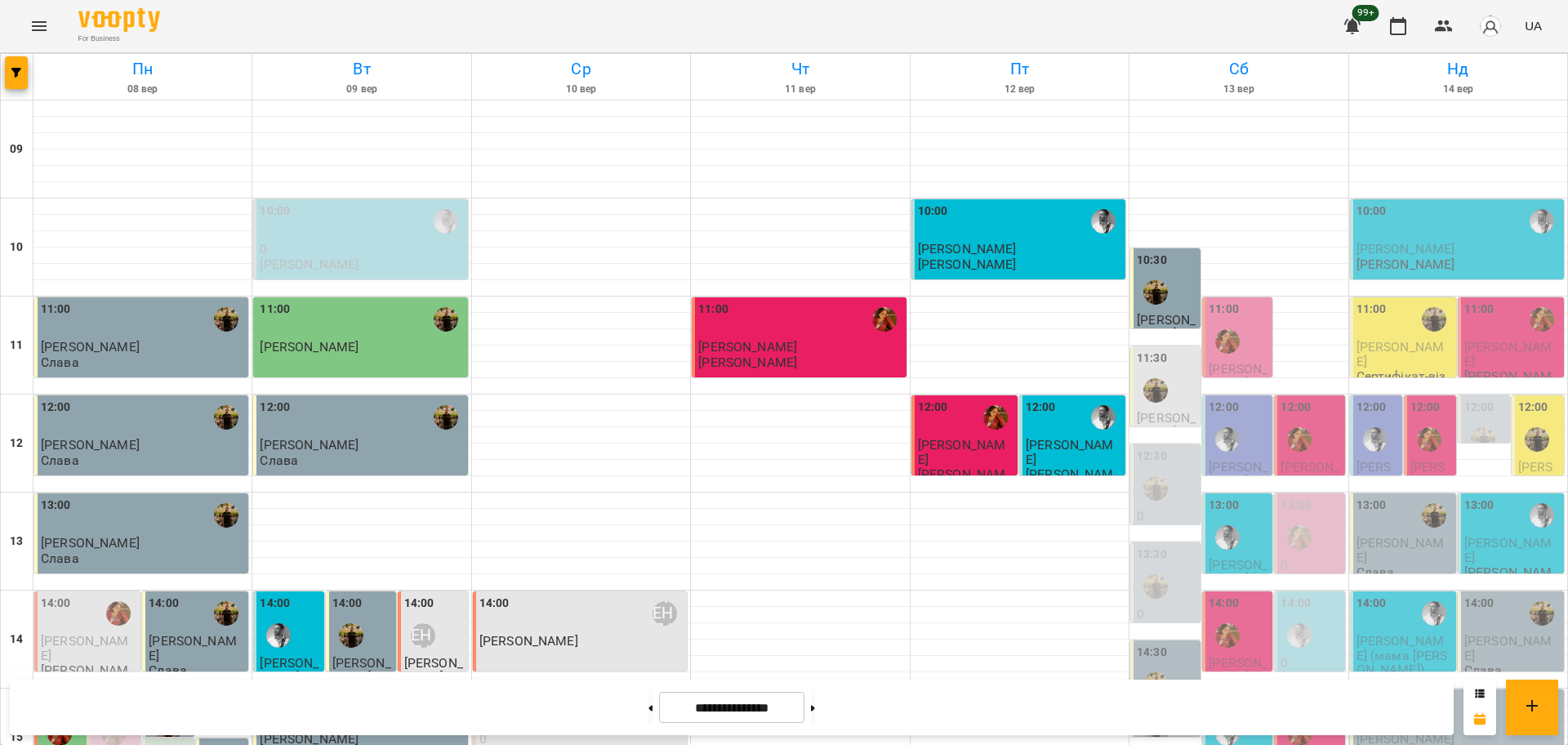
click at [1139, 312] on span "[PERSON_NAME]" at bounding box center [1166, 326] width 59 height 30
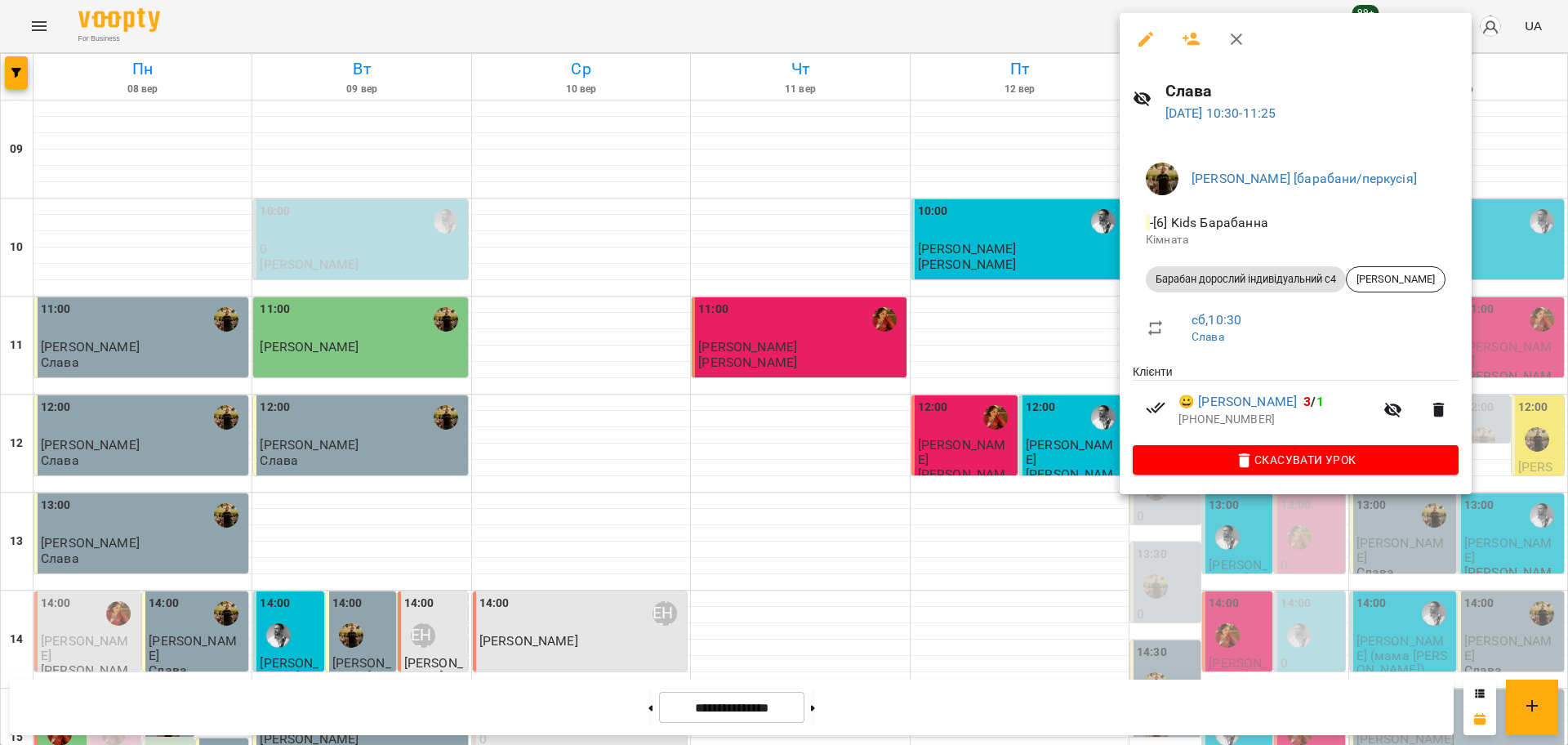
click at [976, 411] on div at bounding box center [784, 372] width 1568 height 745
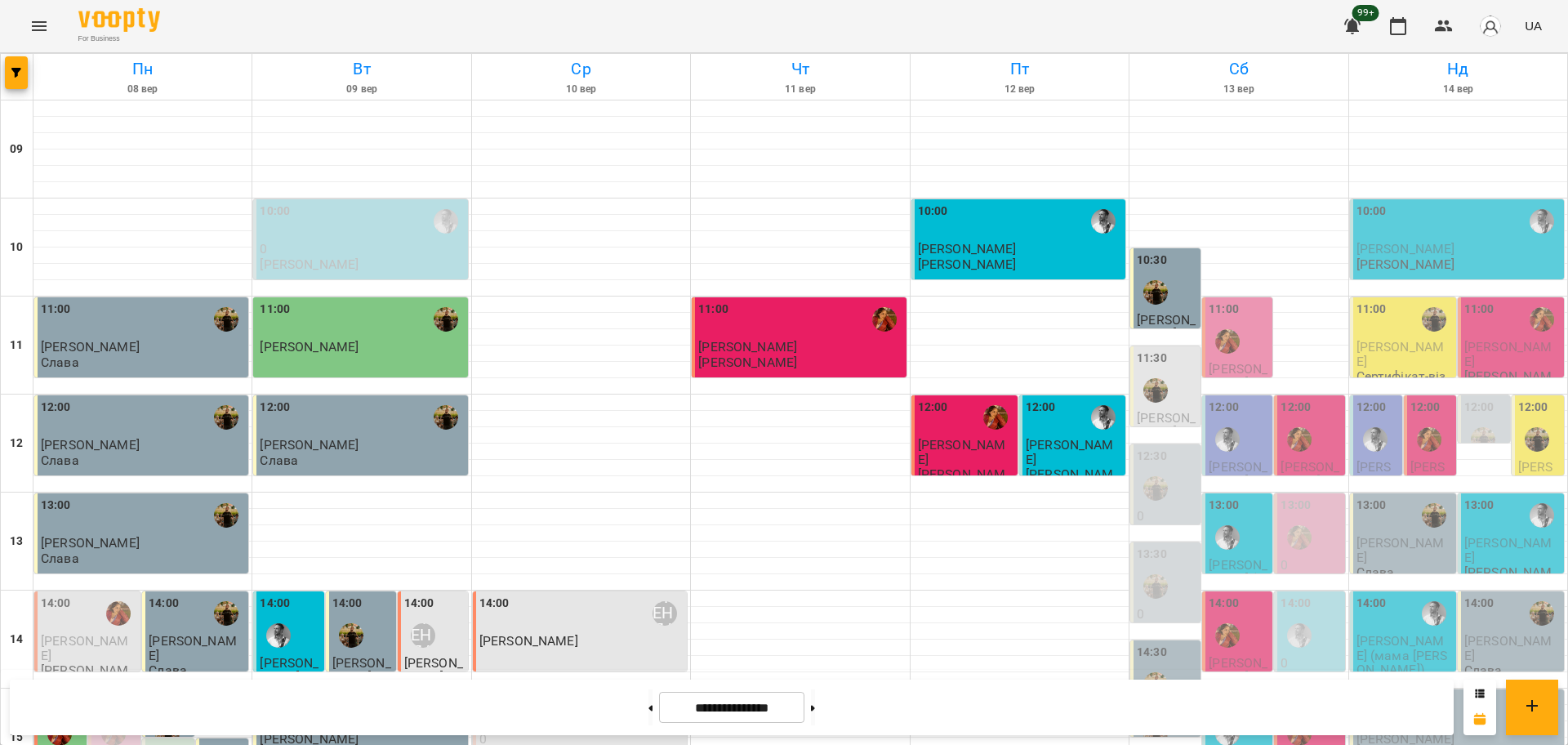
click at [1157, 273] on div at bounding box center [1156, 292] width 38 height 38
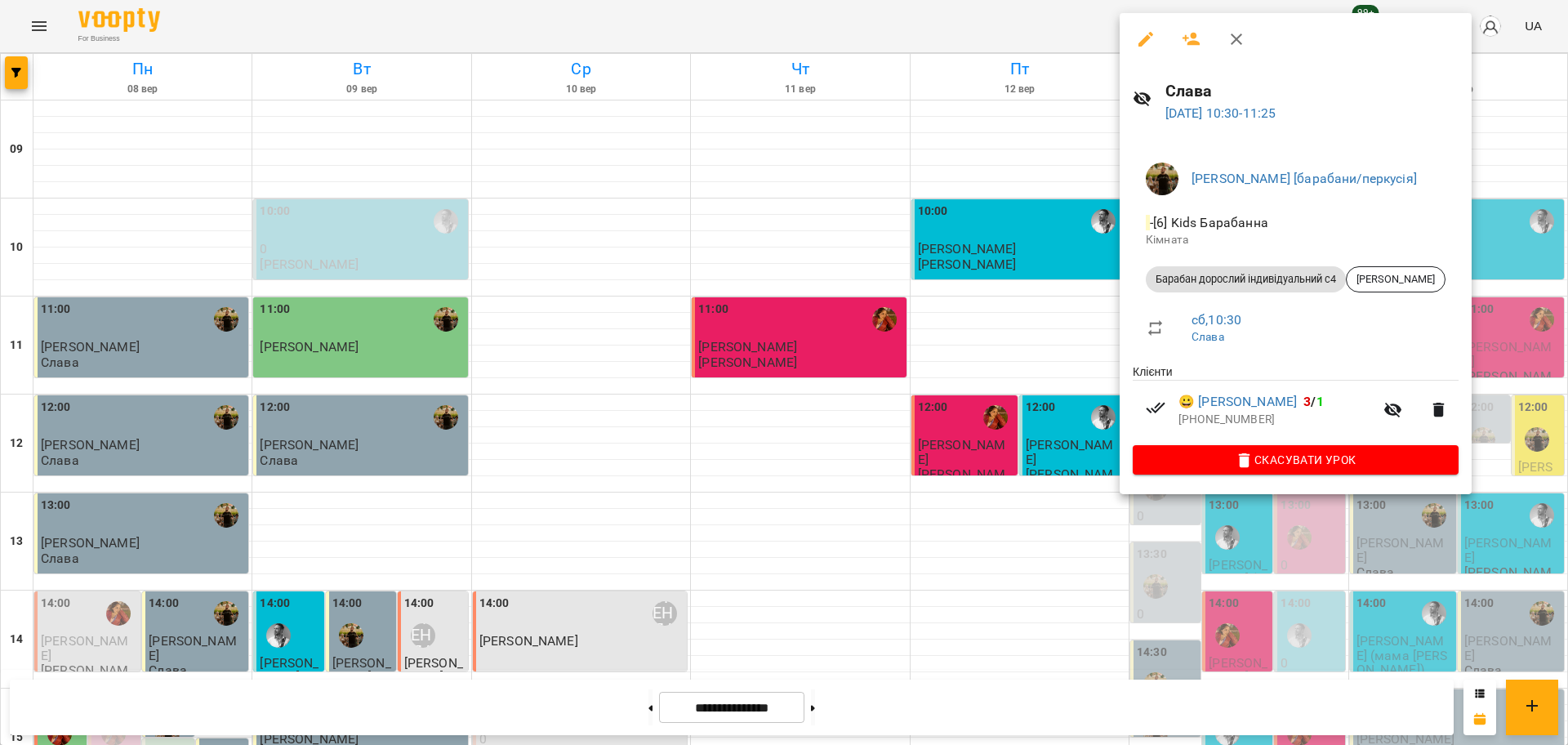
click at [1025, 417] on div at bounding box center [784, 372] width 1568 height 745
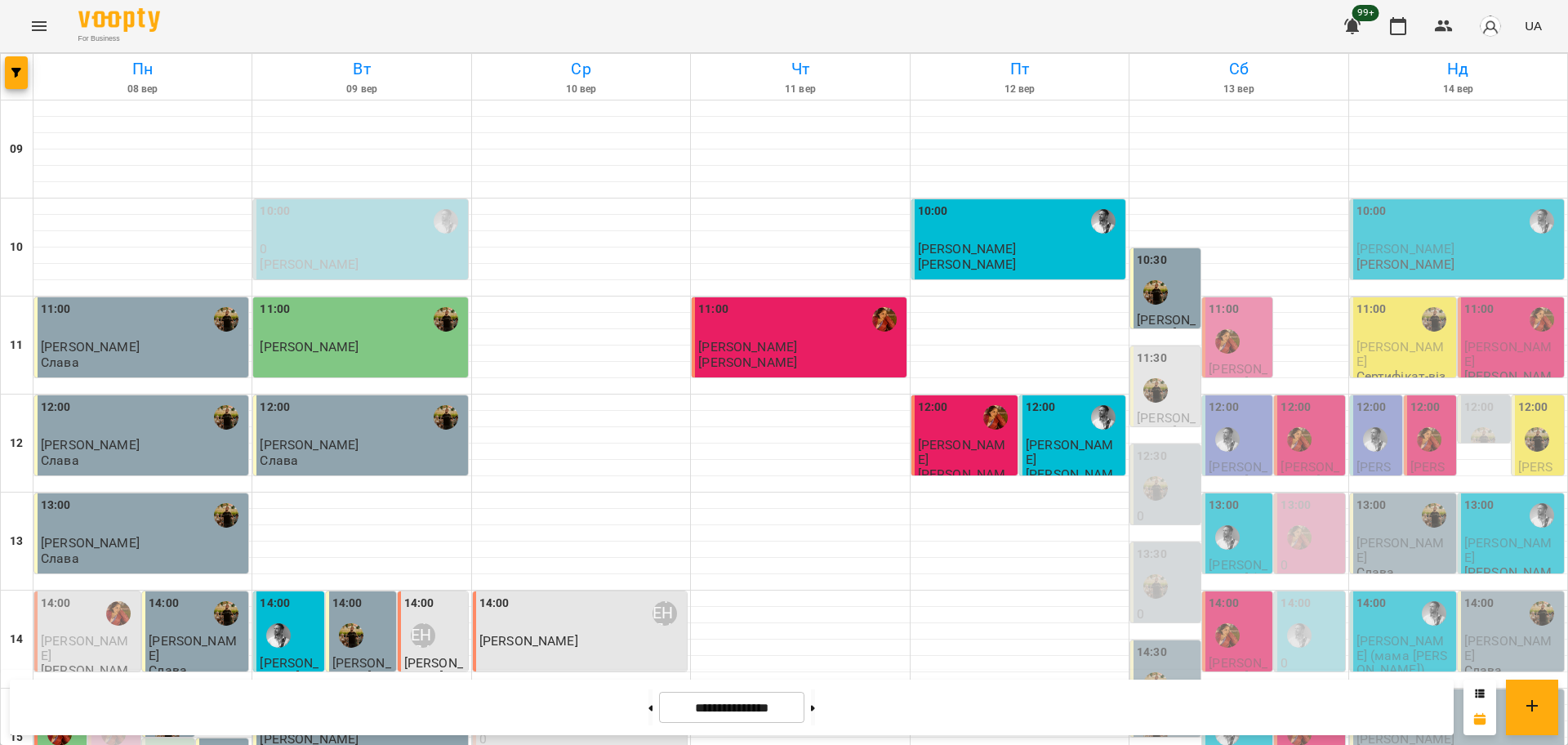
click at [1244, 398] on div "12:00" at bounding box center [1239, 428] width 61 height 60
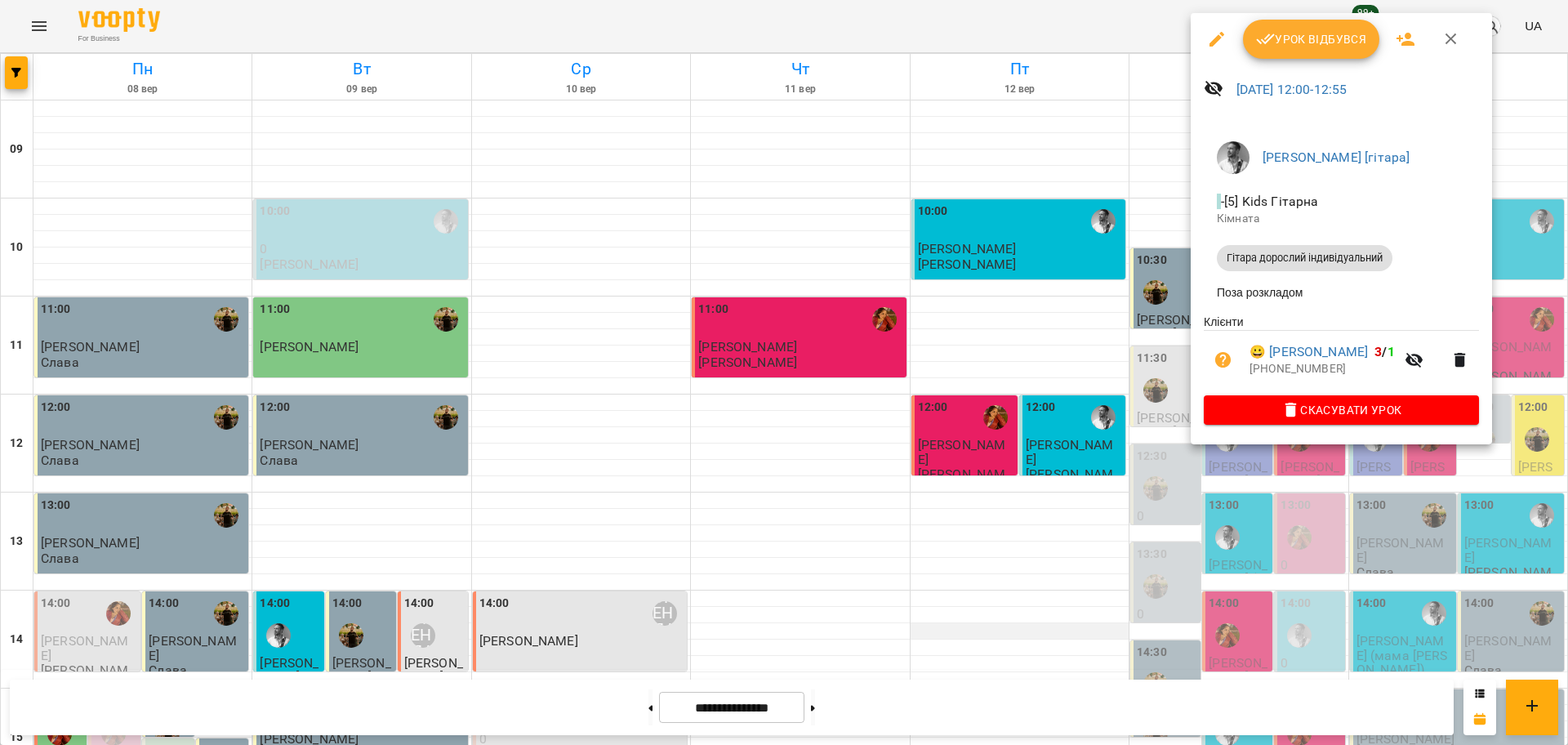
click at [987, 566] on div at bounding box center [784, 372] width 1568 height 745
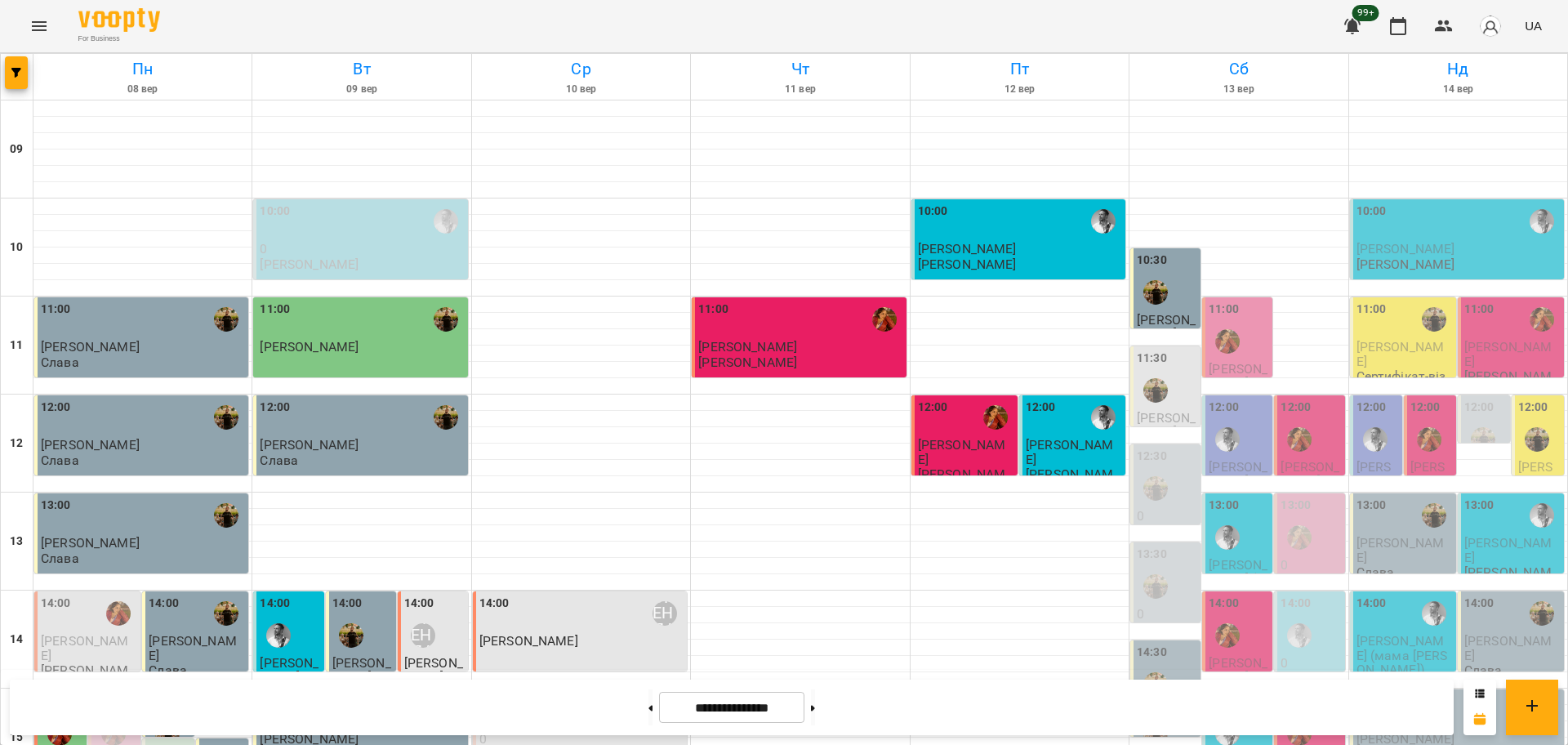
click at [39, 34] on icon "Menu" at bounding box center [39, 26] width 19 height 19
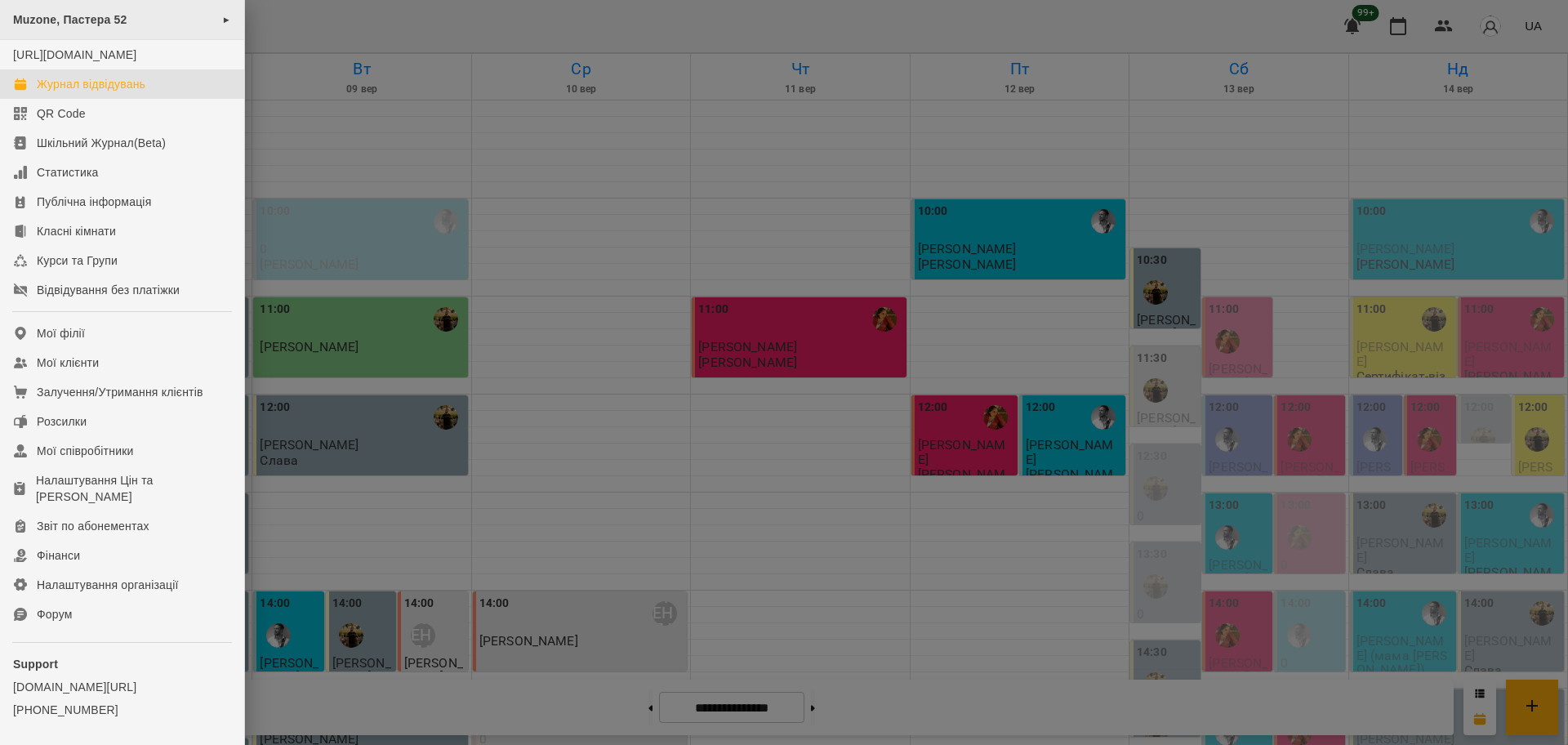
click at [177, 9] on div "Muzone, Пастера 52 ►" at bounding box center [122, 20] width 245 height 40
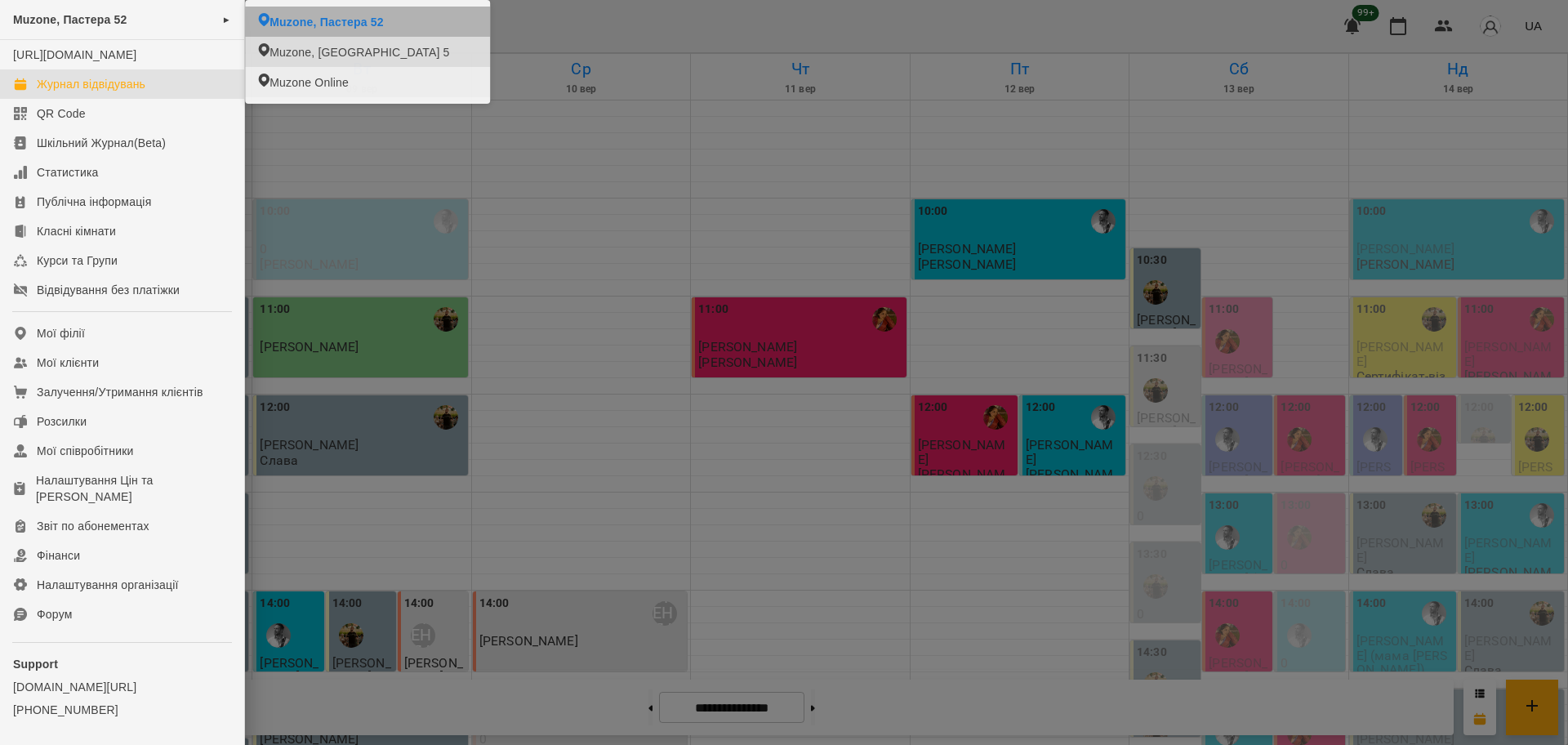
click at [635, 127] on div at bounding box center [784, 372] width 1568 height 745
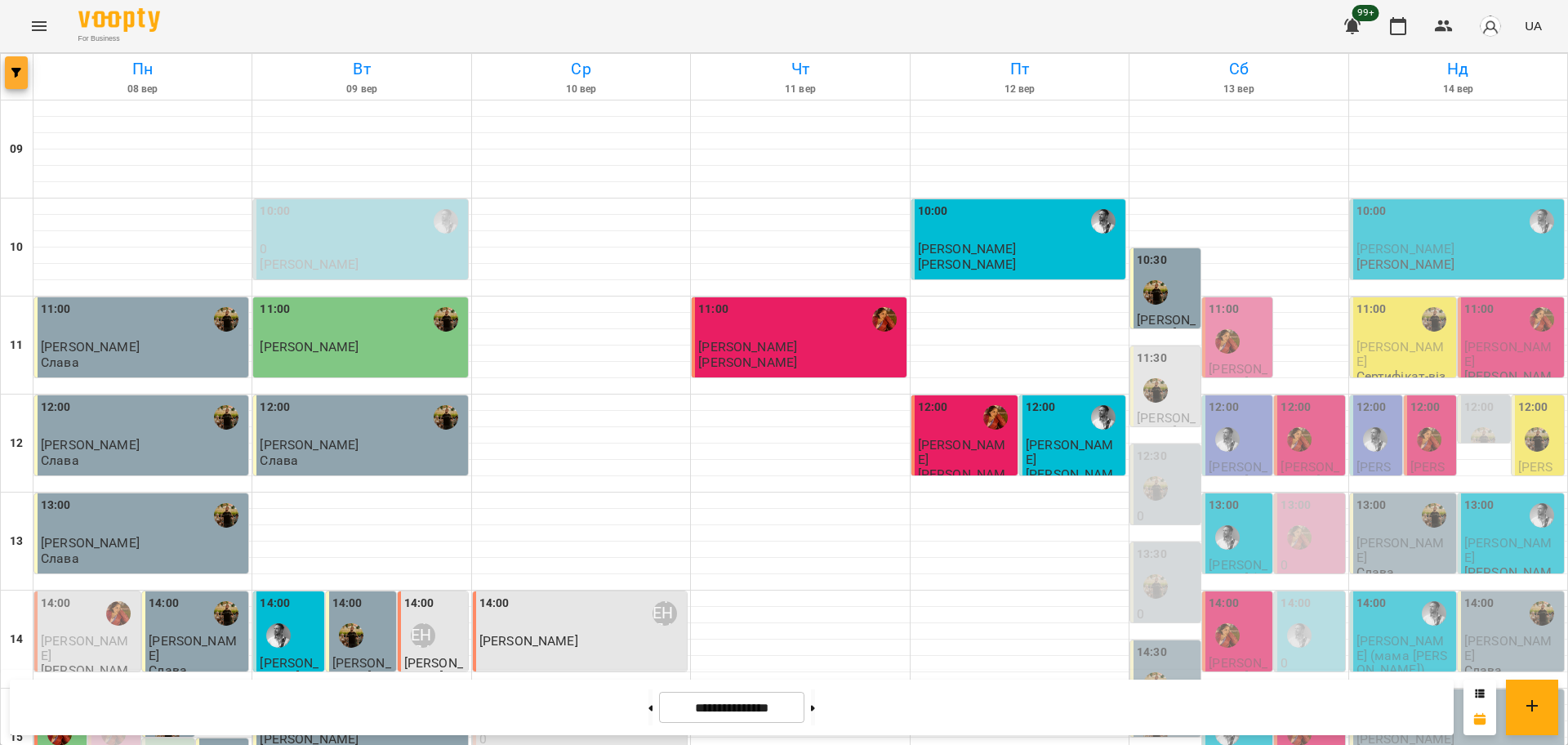
click at [19, 65] on button "button" at bounding box center [16, 73] width 23 height 33
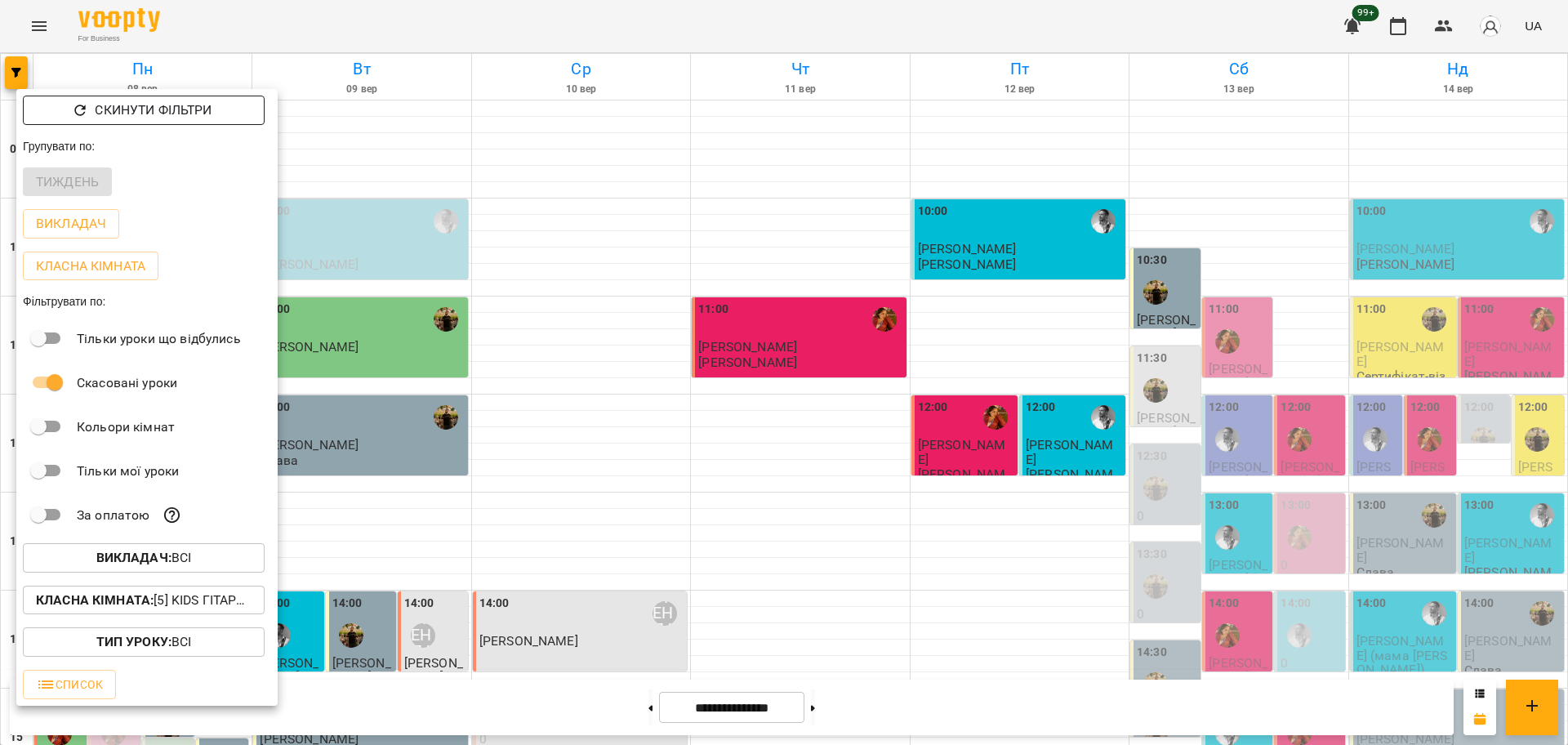
click at [133, 114] on p "Скинути фільтри" at bounding box center [152, 110] width 117 height 19
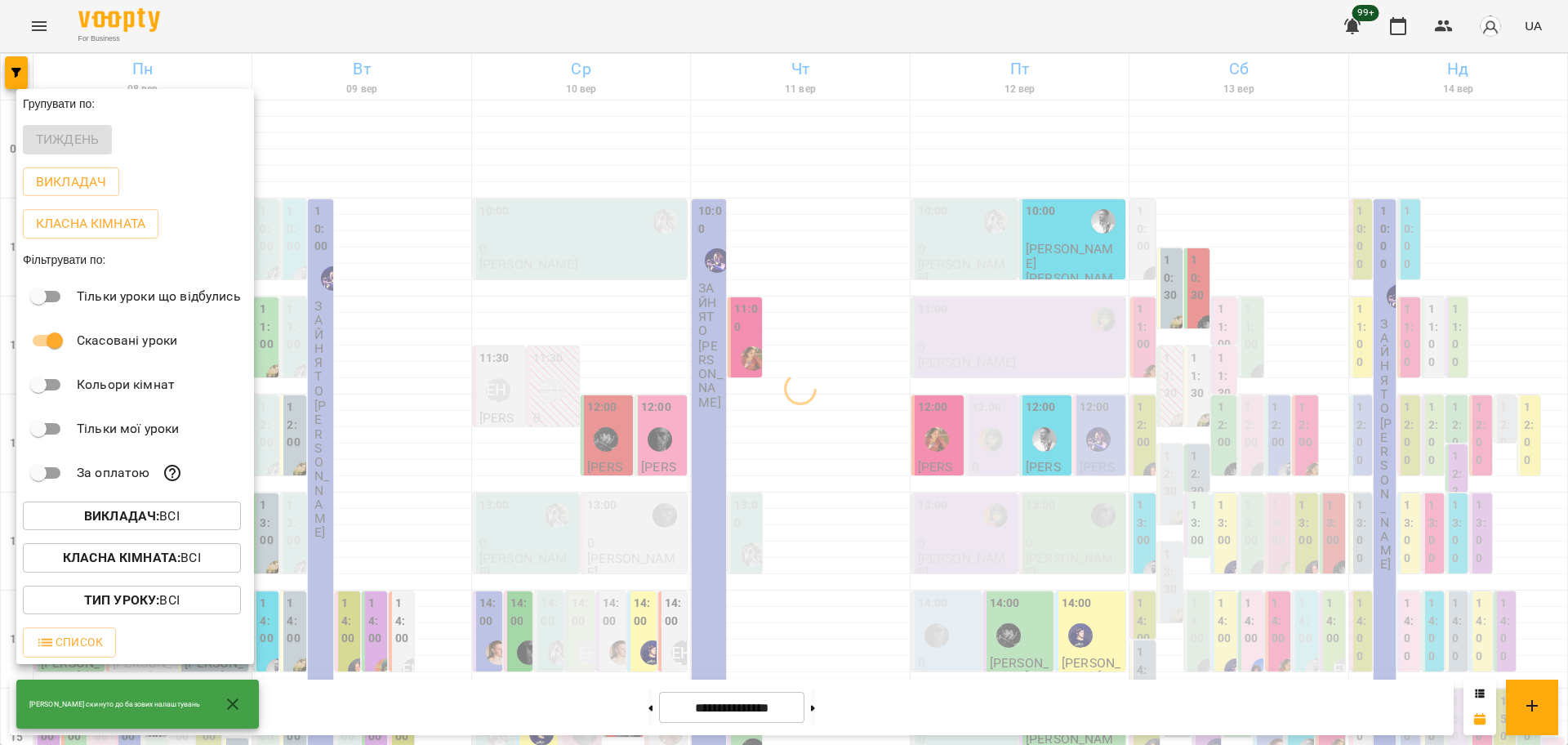
click at [170, 525] on p "Викладач : Всі" at bounding box center [131, 516] width 95 height 19
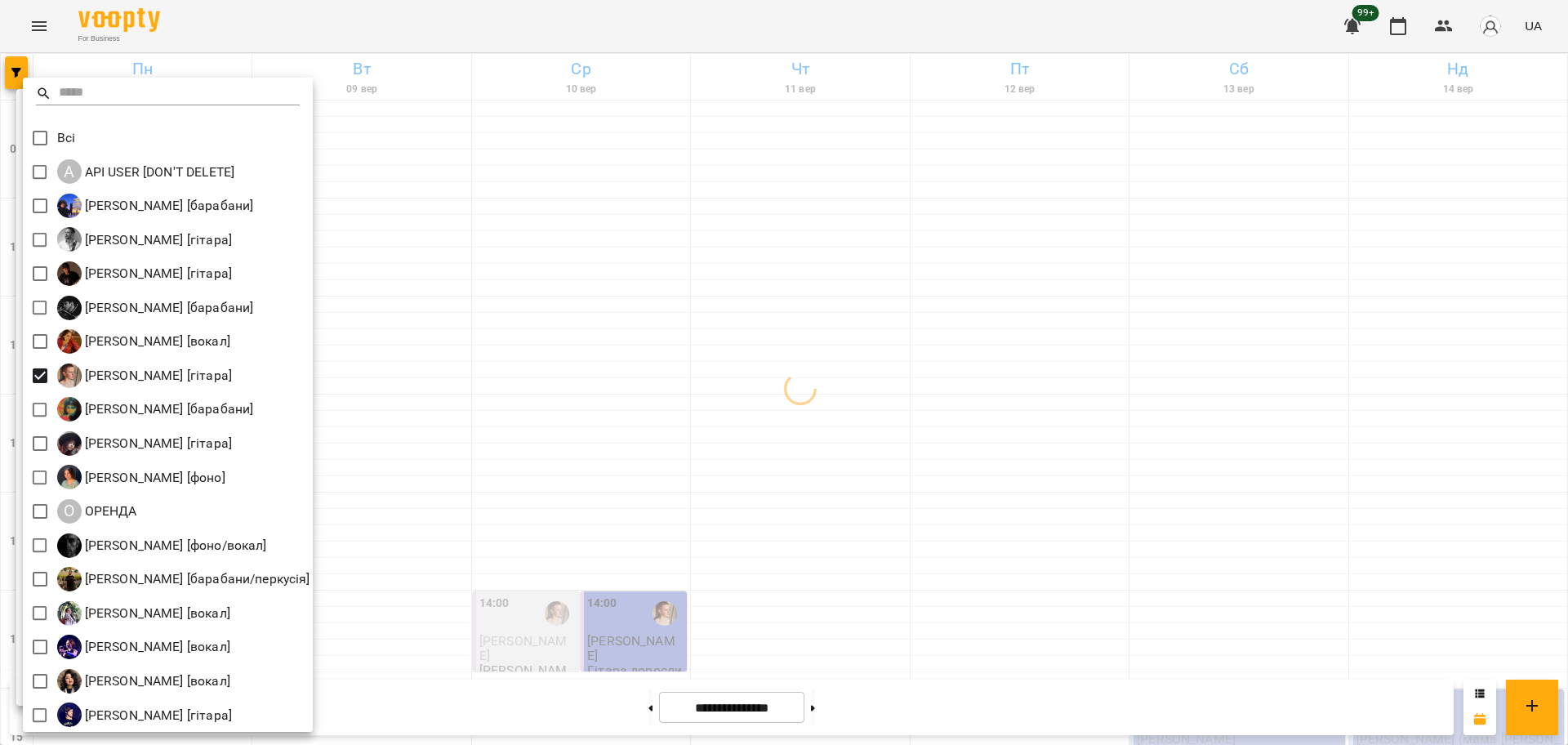
click at [1023, 476] on div at bounding box center [784, 372] width 1568 height 745
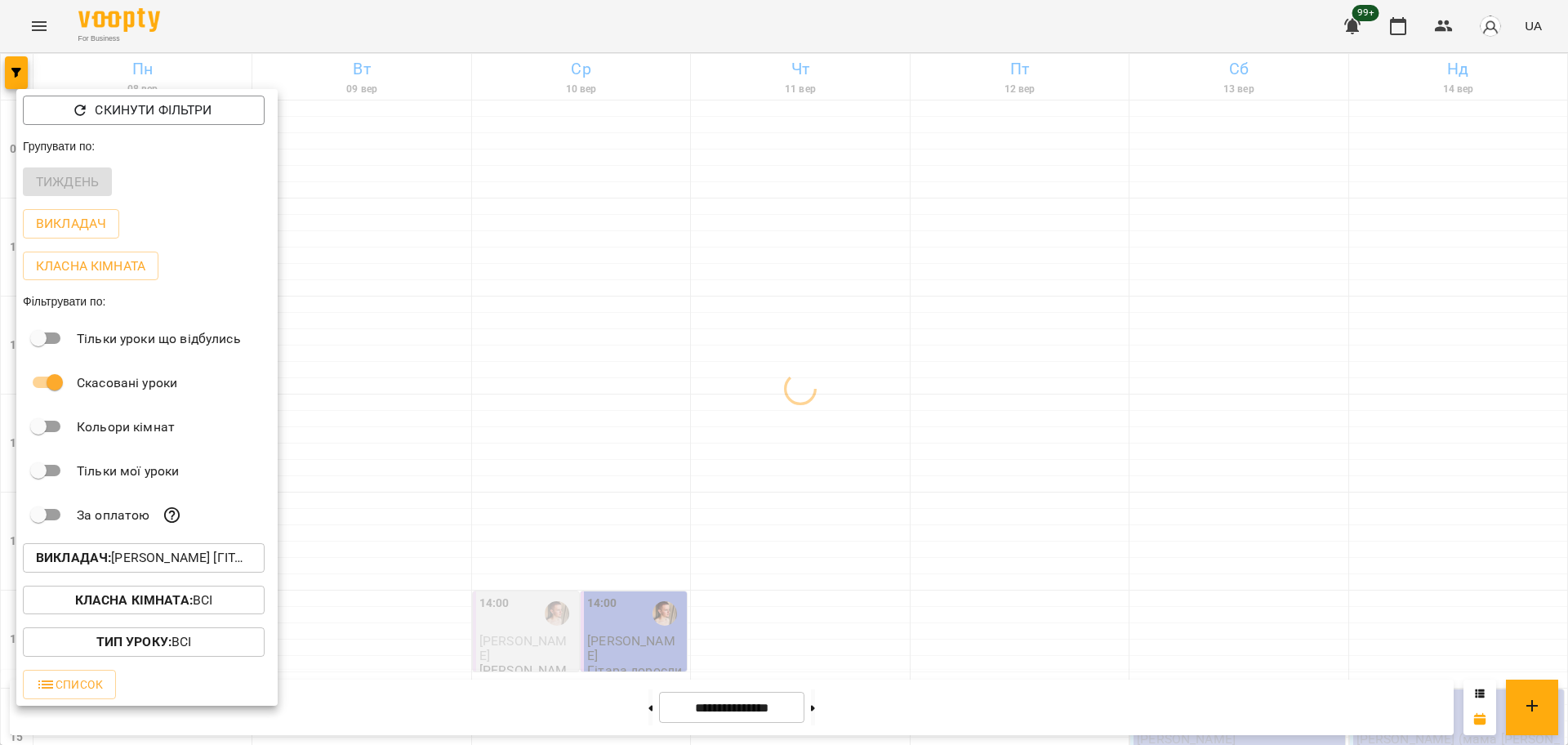
click at [1025, 468] on div at bounding box center [784, 372] width 1568 height 745
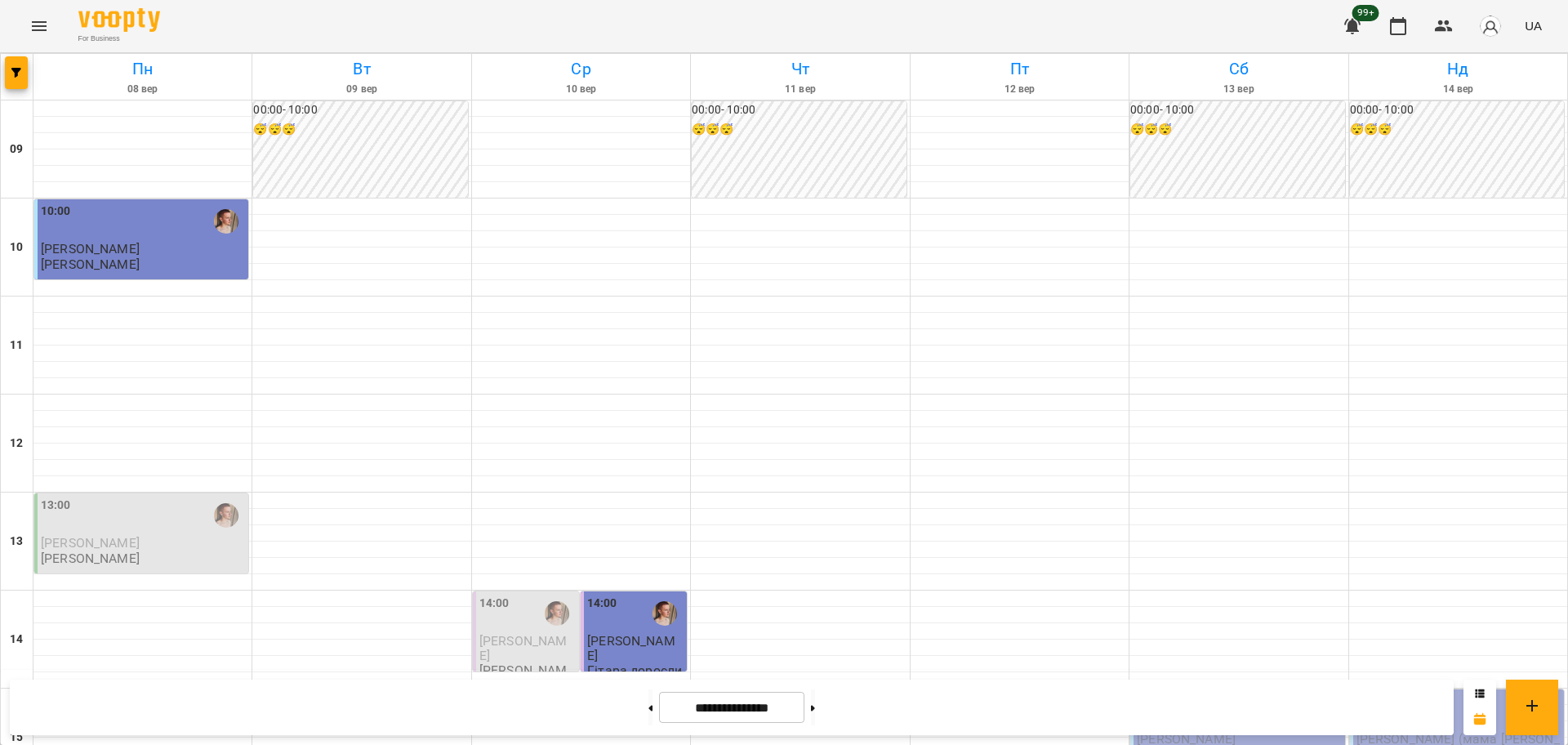
scroll to position [510, 0]
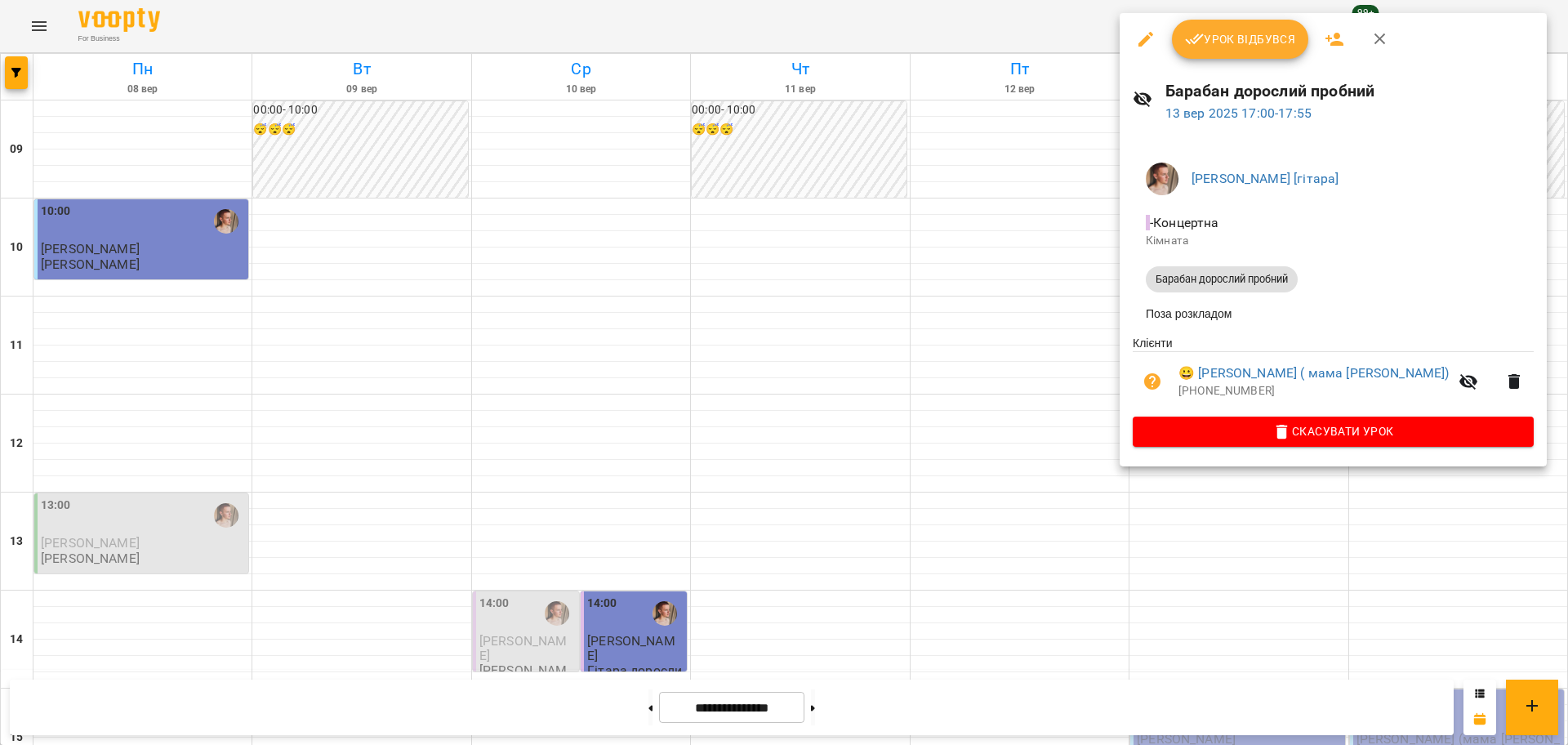
click at [981, 534] on div at bounding box center [784, 372] width 1568 height 745
